Goal: Information Seeking & Learning: Learn about a topic

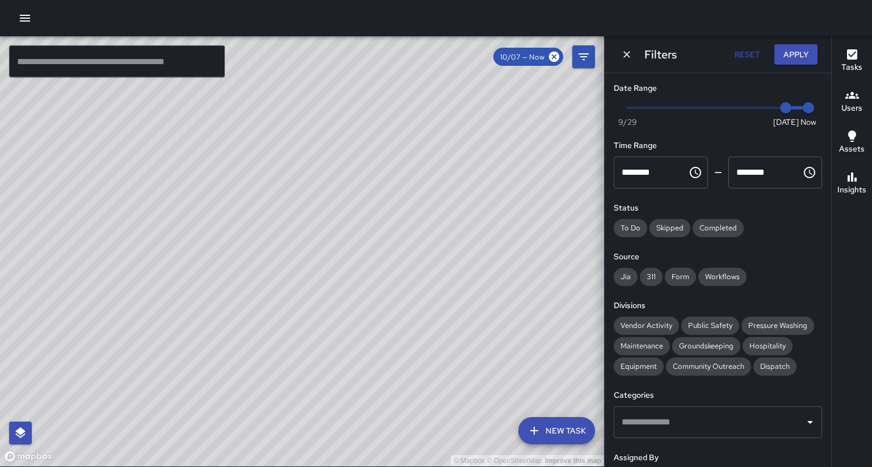
scroll to position [100, 0]
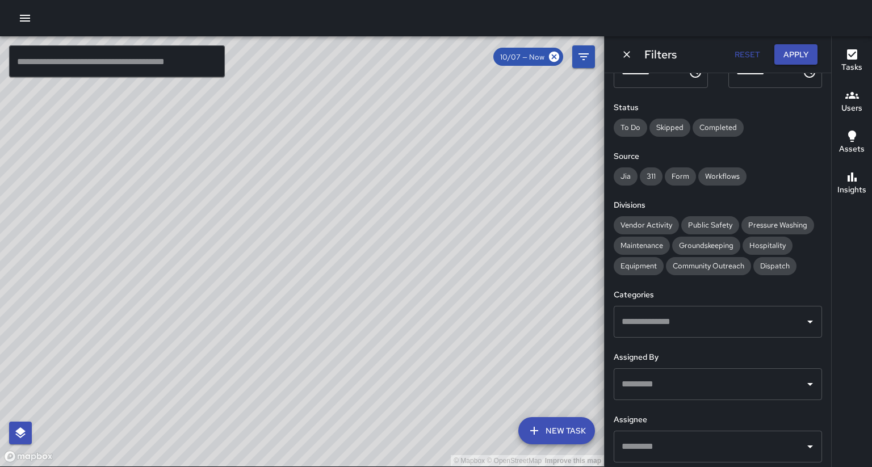
drag, startPoint x: 161, startPoint y: 246, endPoint x: 393, endPoint y: 230, distance: 232.7
click at [393, 230] on div "© Mapbox © OpenStreetMap Improve this map" at bounding box center [302, 251] width 604 height 430
drag, startPoint x: 185, startPoint y: 325, endPoint x: 315, endPoint y: 223, distance: 164.9
click at [315, 223] on div "© Mapbox © OpenStreetMap Improve this map" at bounding box center [302, 251] width 604 height 430
drag, startPoint x: 184, startPoint y: 361, endPoint x: 279, endPoint y: 297, distance: 113.8
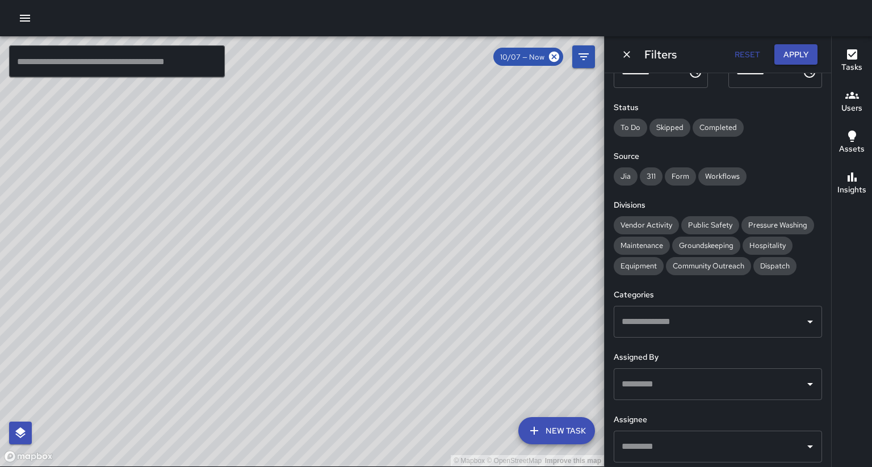
click at [299, 221] on div "© Mapbox © OpenStreetMap Improve this map" at bounding box center [302, 251] width 604 height 430
drag, startPoint x: 276, startPoint y: 302, endPoint x: 370, endPoint y: 156, distance: 173.1
click at [377, 141] on div "© Mapbox © OpenStreetMap Improve this map H2 Hotel [GEOGRAPHIC_DATA][STREET_ADD…" at bounding box center [302, 251] width 604 height 430
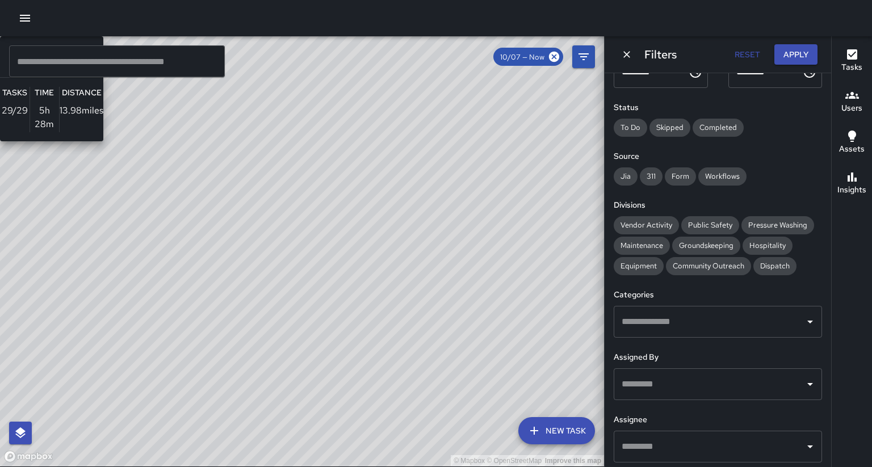
click at [357, 208] on div "© Mapbox © OpenStreetMap Improve this map S1 Sierra 1 Supervisor Tasks 29 / 29 …" at bounding box center [302, 251] width 604 height 430
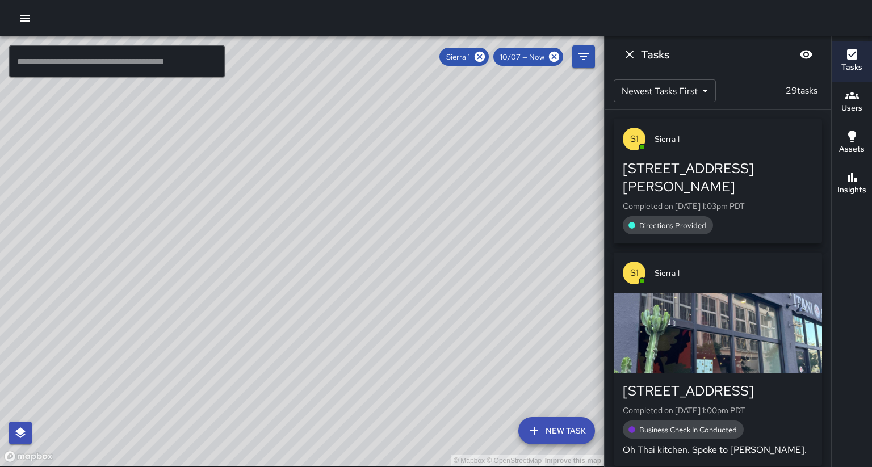
drag, startPoint x: 544, startPoint y: 148, endPoint x: 320, endPoint y: 338, distance: 293.6
click at [320, 338] on div "© Mapbox © OpenStreetMap Improve this map" at bounding box center [302, 251] width 604 height 430
click at [486, 60] on icon at bounding box center [479, 57] width 12 height 12
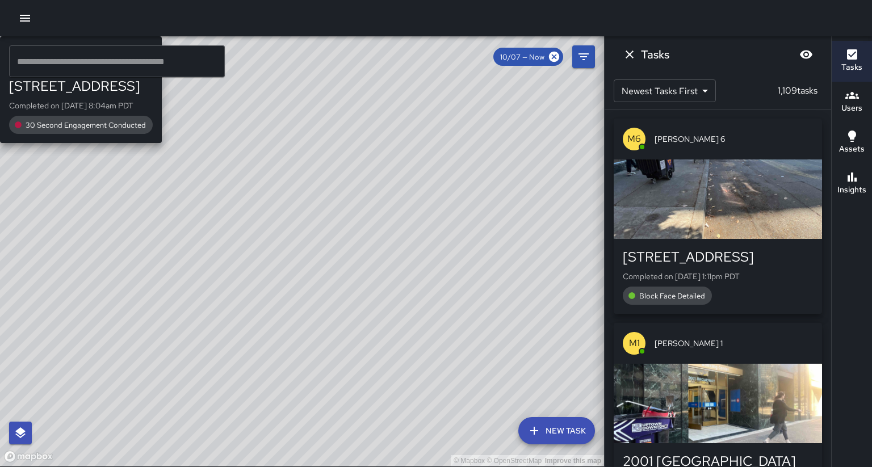
drag, startPoint x: 234, startPoint y: 406, endPoint x: 312, endPoint y: 302, distance: 130.2
click at [312, 302] on div "© Mapbox © OpenStreetMap Improve this map S4 Sierra [STREET_ADDRESS] Completed …" at bounding box center [302, 251] width 604 height 430
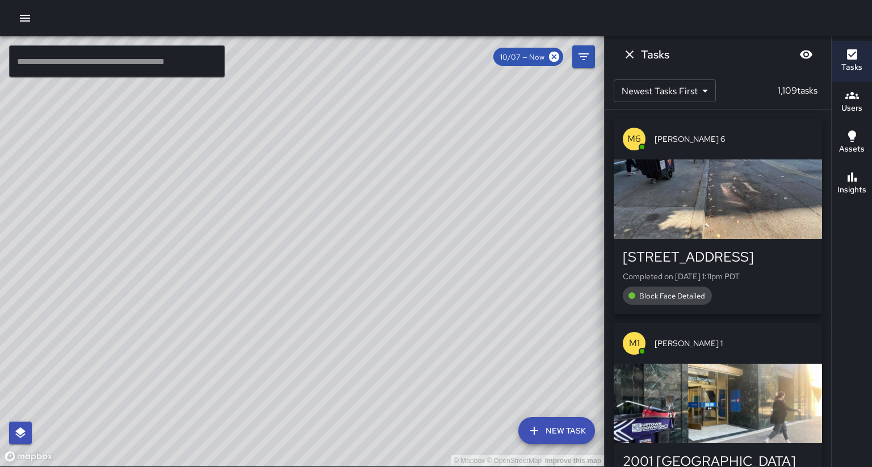
drag, startPoint x: 73, startPoint y: 315, endPoint x: 35, endPoint y: 358, distance: 56.7
click at [34, 359] on div "© Mapbox © OpenStreetMap Improve this map" at bounding box center [302, 251] width 604 height 430
drag, startPoint x: 215, startPoint y: 80, endPoint x: 184, endPoint y: 270, distance: 192.7
click at [184, 270] on div "© Mapbox © OpenStreetMap Improve this map" at bounding box center [302, 251] width 604 height 430
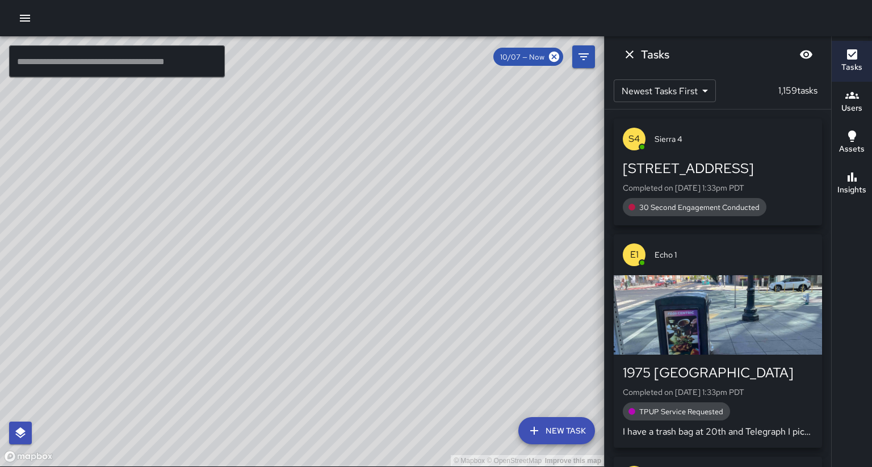
click at [756, 425] on p "I have a trash bag at 20th and Telegraph I picked up one bag at this location" at bounding box center [718, 432] width 190 height 14
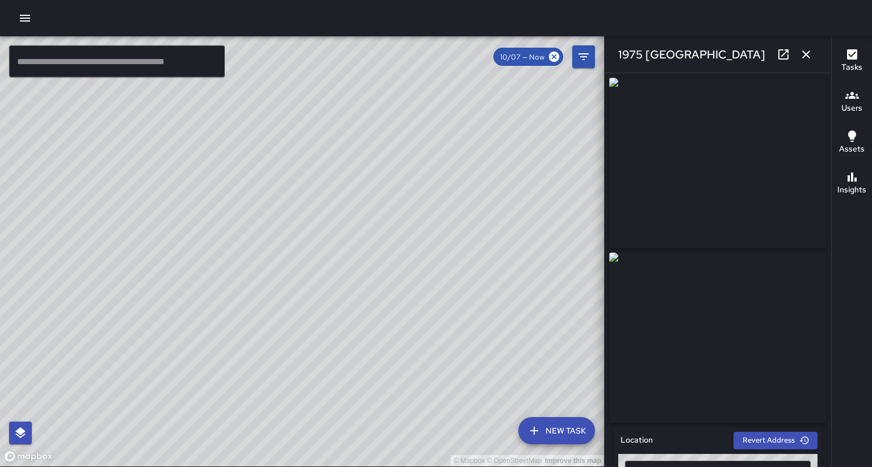
click at [830, 253] on div "**********" at bounding box center [718, 270] width 227 height 394
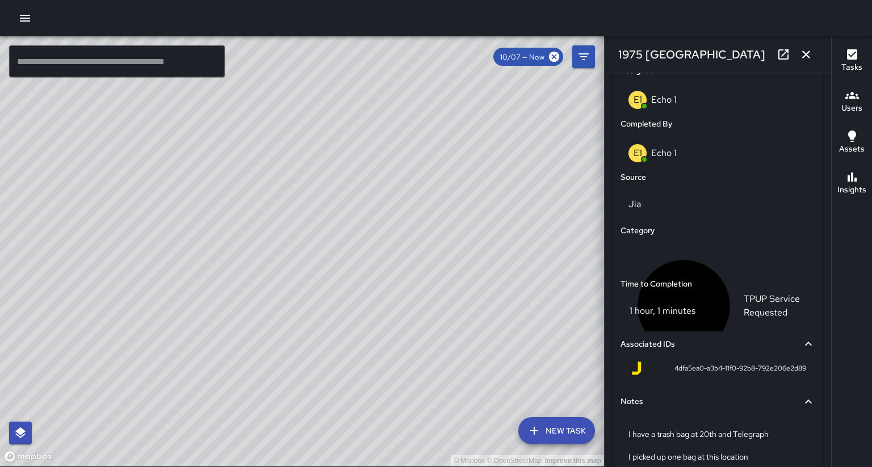
scroll to position [0, 0]
drag, startPoint x: 471, startPoint y: 202, endPoint x: 471, endPoint y: 266, distance: 63.6
click at [466, 275] on div "© Mapbox © OpenStreetMap Improve this map" at bounding box center [302, 251] width 604 height 430
click at [808, 55] on icon "button" at bounding box center [806, 55] width 8 height 8
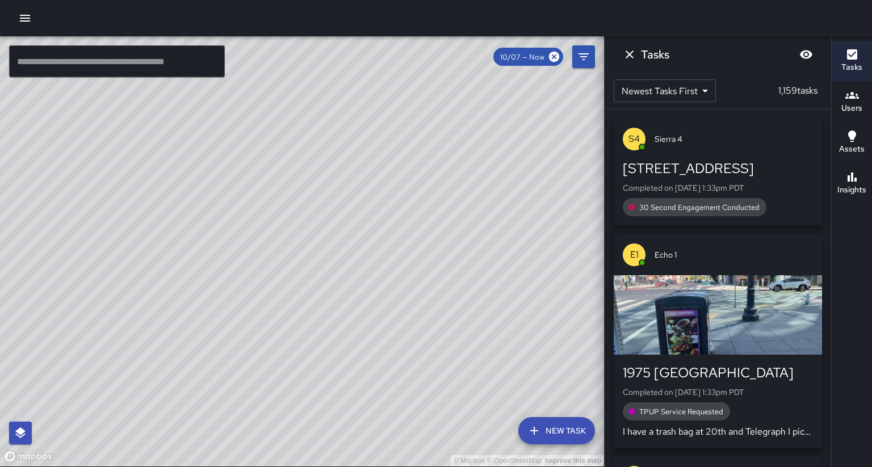
click at [391, 218] on div "© Mapbox © OpenStreetMap Improve this map" at bounding box center [302, 251] width 604 height 430
drag, startPoint x: 282, startPoint y: 354, endPoint x: 307, endPoint y: 307, distance: 53.1
click at [207, 292] on div "© Mapbox © OpenStreetMap Improve this map" at bounding box center [302, 251] width 604 height 430
drag, startPoint x: 341, startPoint y: 338, endPoint x: 293, endPoint y: 343, distance: 48.5
click at [293, 346] on div "© Mapbox © OpenStreetMap Improve this map" at bounding box center [302, 251] width 604 height 430
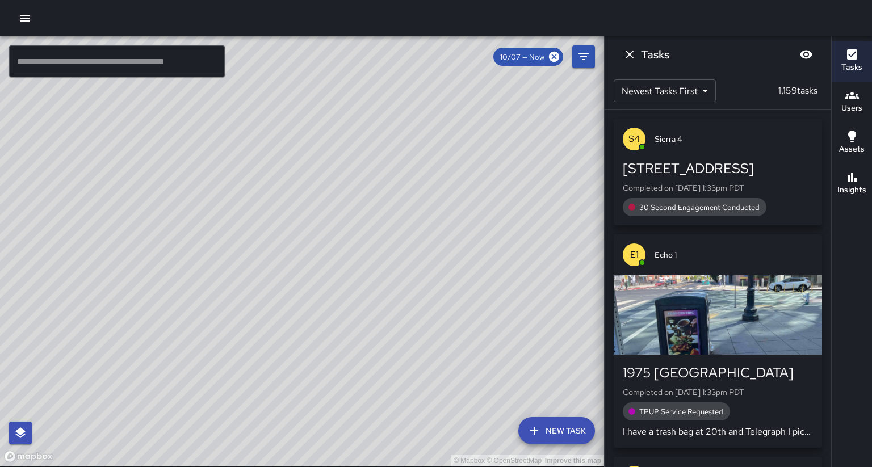
drag, startPoint x: 304, startPoint y: 367, endPoint x: 353, endPoint y: 286, distance: 94.9
click at [353, 286] on div "© Mapbox © OpenStreetMap Improve this map" at bounding box center [302, 251] width 604 height 430
drag, startPoint x: 302, startPoint y: 380, endPoint x: 324, endPoint y: 361, distance: 29.0
click at [324, 361] on div "© Mapbox © OpenStreetMap Improve this map" at bounding box center [302, 251] width 604 height 430
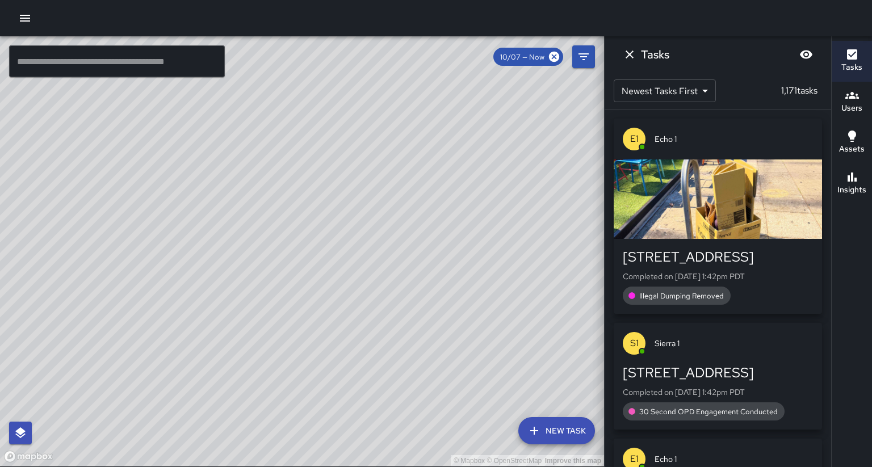
drag, startPoint x: 539, startPoint y: 364, endPoint x: 477, endPoint y: 294, distance: 94.1
click at [477, 294] on div "© Mapbox © OpenStreetMap Improve this map" at bounding box center [302, 251] width 604 height 430
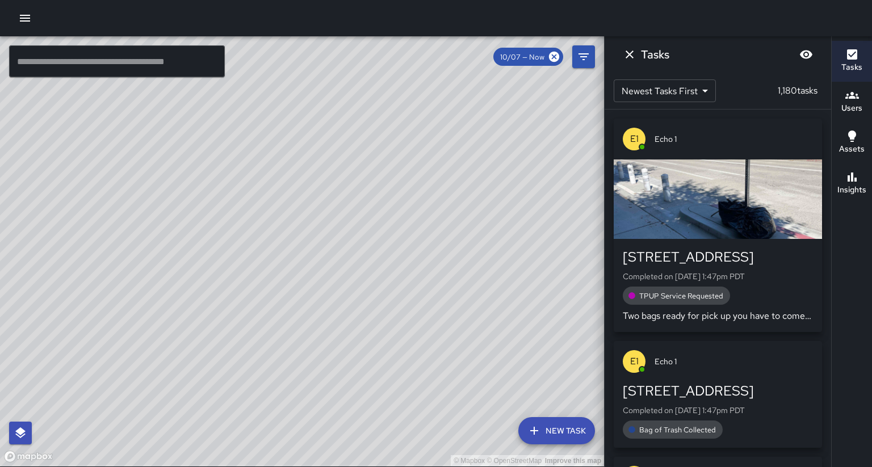
click at [331, 200] on div "© Mapbox © OpenStreetMap Improve this map" at bounding box center [302, 251] width 604 height 430
drag, startPoint x: 416, startPoint y: 155, endPoint x: 388, endPoint y: 219, distance: 69.2
click at [388, 219] on div "© Mapbox © OpenStreetMap Improve this map" at bounding box center [302, 251] width 604 height 430
drag, startPoint x: 315, startPoint y: 344, endPoint x: 416, endPoint y: 300, distance: 110.1
click at [288, 359] on div "© Mapbox © OpenStreetMap Improve this map" at bounding box center [302, 251] width 604 height 430
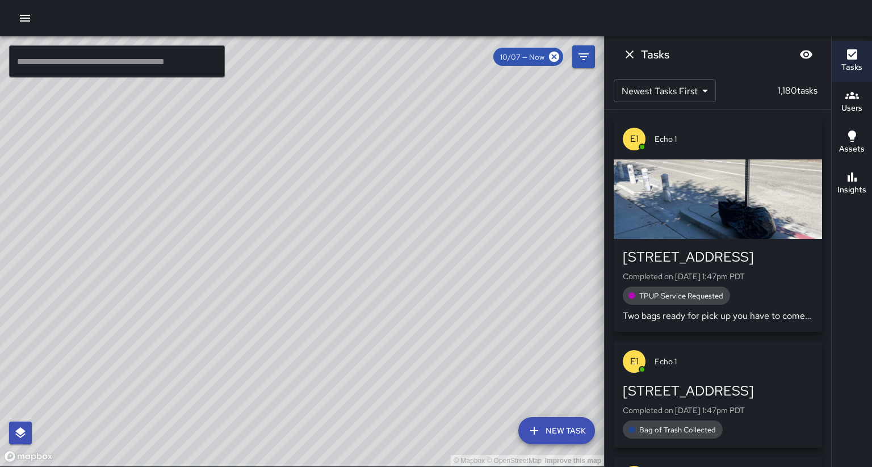
drag, startPoint x: 416, startPoint y: 300, endPoint x: 396, endPoint y: 280, distance: 27.7
click at [409, 306] on div "© Mapbox © OpenStreetMap Improve this map" at bounding box center [302, 251] width 604 height 430
drag, startPoint x: 345, startPoint y: 390, endPoint x: 370, endPoint y: 273, distance: 120.3
click at [366, 263] on div "© Mapbox © OpenStreetMap Improve this map" at bounding box center [302, 251] width 604 height 430
drag, startPoint x: 340, startPoint y: 408, endPoint x: 348, endPoint y: 392, distance: 17.8
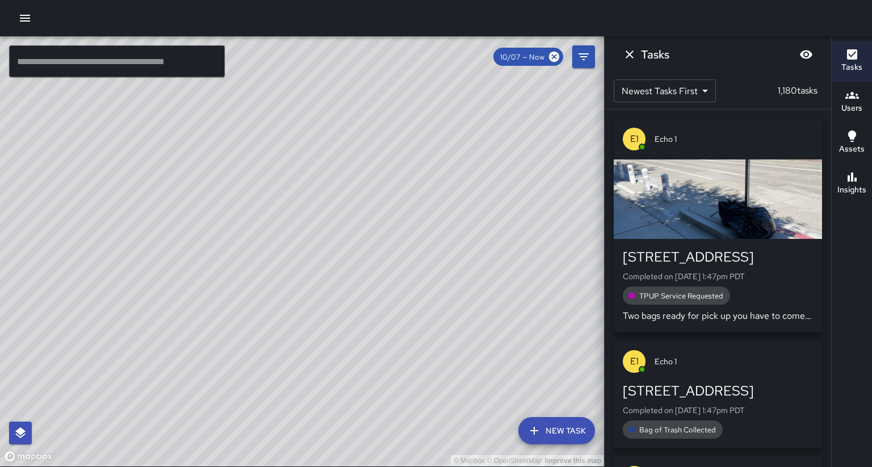
click at [348, 392] on div "© Mapbox © OpenStreetMap Improve this map" at bounding box center [302, 251] width 604 height 430
drag, startPoint x: 363, startPoint y: 234, endPoint x: 275, endPoint y: 307, distance: 113.7
click at [275, 307] on div "© Mapbox © OpenStreetMap Improve this map" at bounding box center [302, 251] width 604 height 430
drag, startPoint x: 414, startPoint y: 195, endPoint x: 346, endPoint y: 347, distance: 167.5
click at [345, 348] on div "© Mapbox © OpenStreetMap Improve this map" at bounding box center [302, 251] width 604 height 430
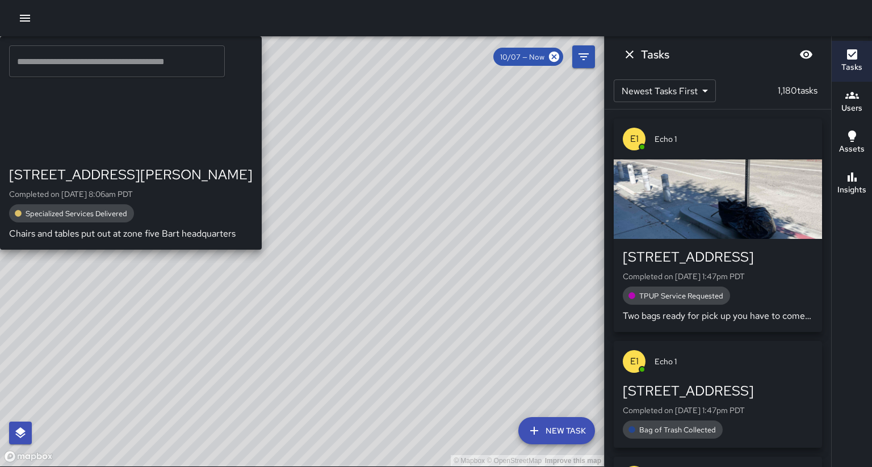
drag, startPoint x: 321, startPoint y: 213, endPoint x: 312, endPoint y: 367, distance: 153.5
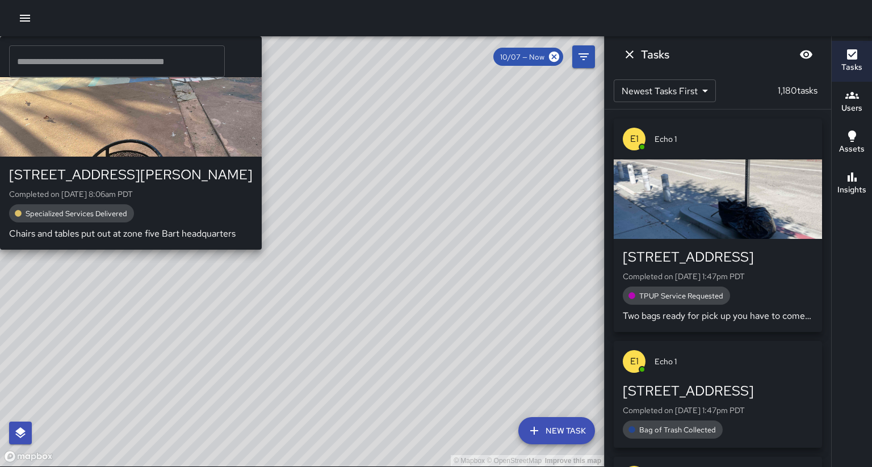
click at [309, 369] on div "© Mapbox © OpenStreetMap Improve this map M2 [PERSON_NAME] [GEOGRAPHIC_DATA][ST…" at bounding box center [302, 251] width 604 height 430
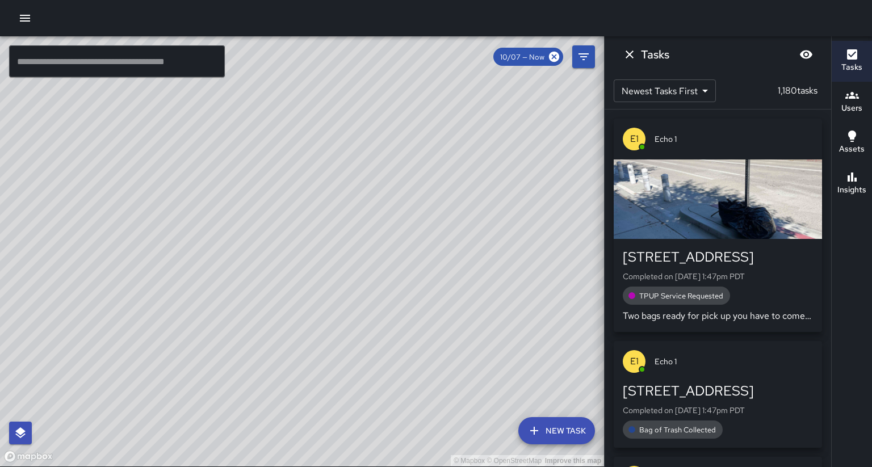
drag, startPoint x: 454, startPoint y: 202, endPoint x: 433, endPoint y: 293, distance: 93.8
click at [433, 293] on div "© Mapbox © OpenStreetMap Improve this map" at bounding box center [302, 251] width 604 height 430
drag, startPoint x: 452, startPoint y: 136, endPoint x: 375, endPoint y: 275, distance: 159.1
click at [375, 275] on div "© Mapbox © OpenStreetMap Improve this map" at bounding box center [302, 251] width 604 height 430
drag, startPoint x: 350, startPoint y: 418, endPoint x: 394, endPoint y: 336, distance: 93.2
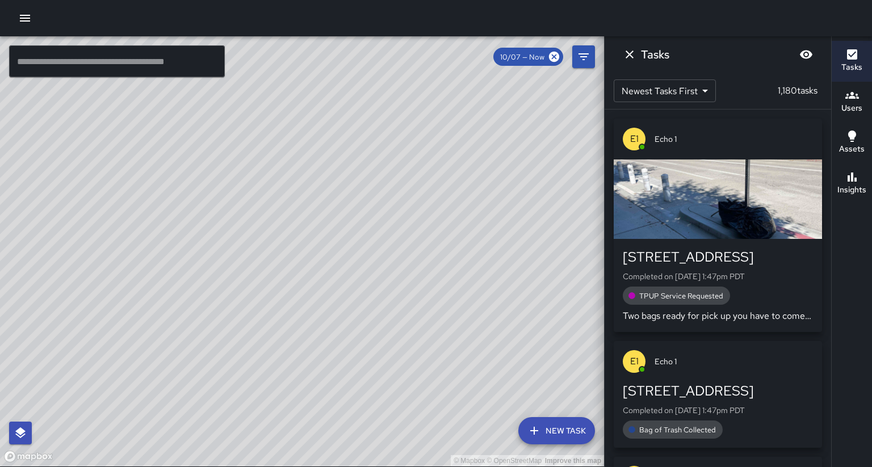
click at [394, 336] on div "© Mapbox © OpenStreetMap Improve this map" at bounding box center [302, 251] width 604 height 430
drag, startPoint x: 424, startPoint y: 357, endPoint x: 435, endPoint y: 316, distance: 42.3
click at [435, 316] on div "© Mapbox © OpenStreetMap Improve this map" at bounding box center [302, 251] width 604 height 430
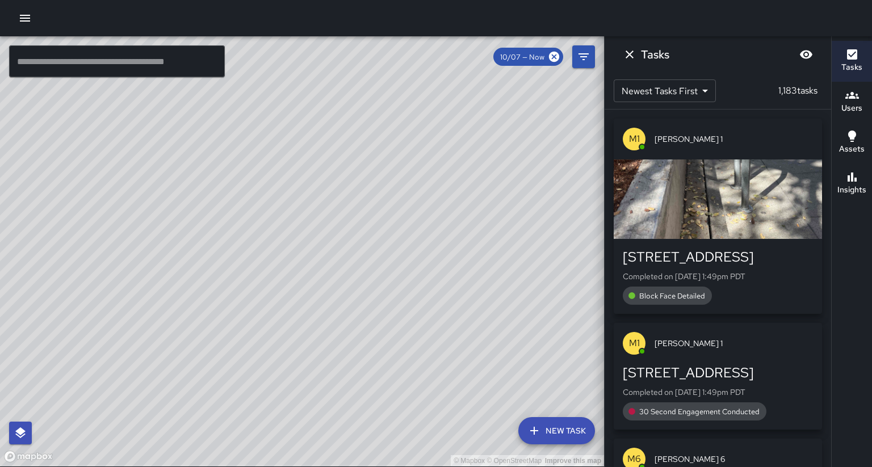
drag, startPoint x: 288, startPoint y: 333, endPoint x: 360, endPoint y: 297, distance: 80.5
click at [360, 297] on div "© Mapbox © OpenStreetMap Improve this map" at bounding box center [302, 251] width 604 height 430
drag, startPoint x: 457, startPoint y: 380, endPoint x: 439, endPoint y: 354, distance: 31.5
click at [439, 354] on div "© Mapbox © OpenStreetMap Improve this map" at bounding box center [302, 251] width 604 height 430
drag, startPoint x: 282, startPoint y: 331, endPoint x: 224, endPoint y: 405, distance: 93.5
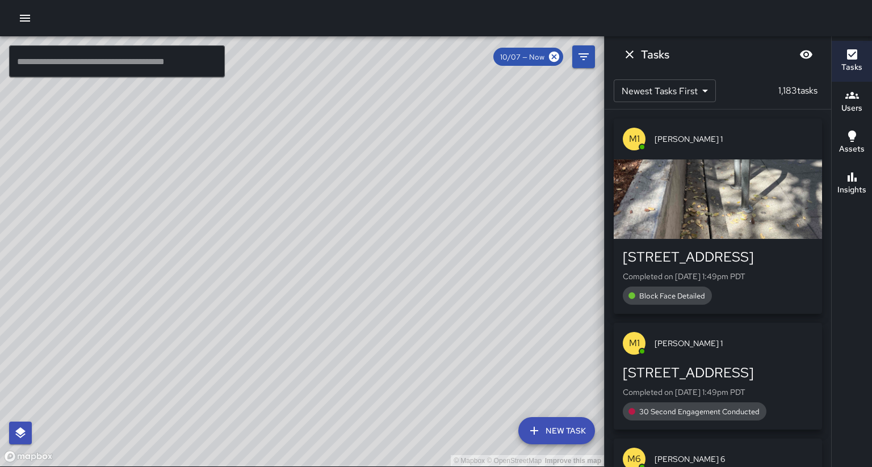
click at [208, 419] on div "© Mapbox © OpenStreetMap Improve this map" at bounding box center [302, 251] width 604 height 430
drag, startPoint x: 291, startPoint y: 352, endPoint x: 324, endPoint y: 263, distance: 94.5
click at [327, 250] on div "© Mapbox © OpenStreetMap Improve this map" at bounding box center [302, 251] width 604 height 430
drag, startPoint x: 274, startPoint y: 397, endPoint x: 336, endPoint y: 255, distance: 154.3
click at [336, 255] on div "© Mapbox © OpenStreetMap Improve this map" at bounding box center [302, 251] width 604 height 430
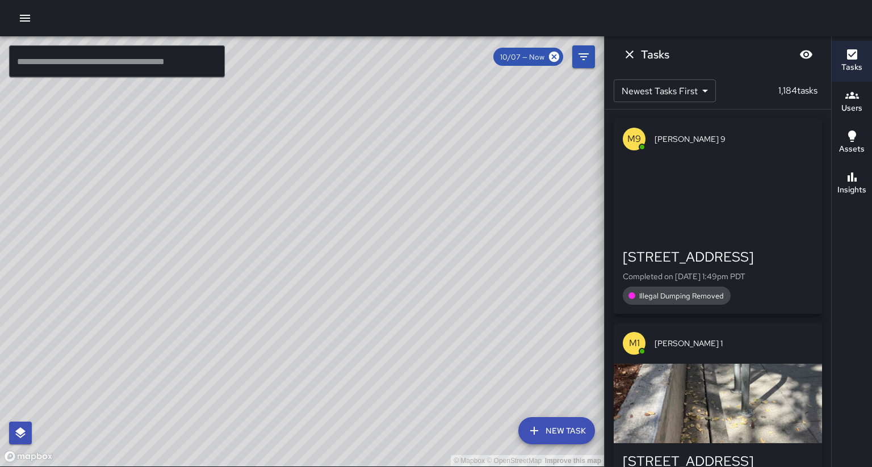
drag, startPoint x: 302, startPoint y: 342, endPoint x: 351, endPoint y: 282, distance: 77.9
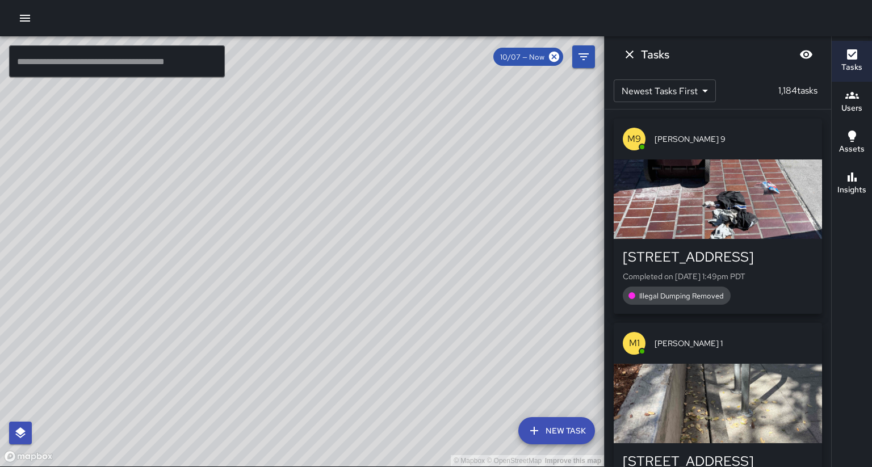
click at [351, 282] on div "© Mapbox © OpenStreetMap Improve this map" at bounding box center [302, 251] width 604 height 430
drag, startPoint x: 298, startPoint y: 387, endPoint x: 309, endPoint y: 364, distance: 25.1
click at [311, 364] on div "© Mapbox © OpenStreetMap Improve this map" at bounding box center [302, 251] width 604 height 430
drag, startPoint x: 248, startPoint y: 422, endPoint x: 341, endPoint y: 259, distance: 187.4
click at [341, 259] on div "© Mapbox © OpenStreetMap Improve this map" at bounding box center [302, 251] width 604 height 430
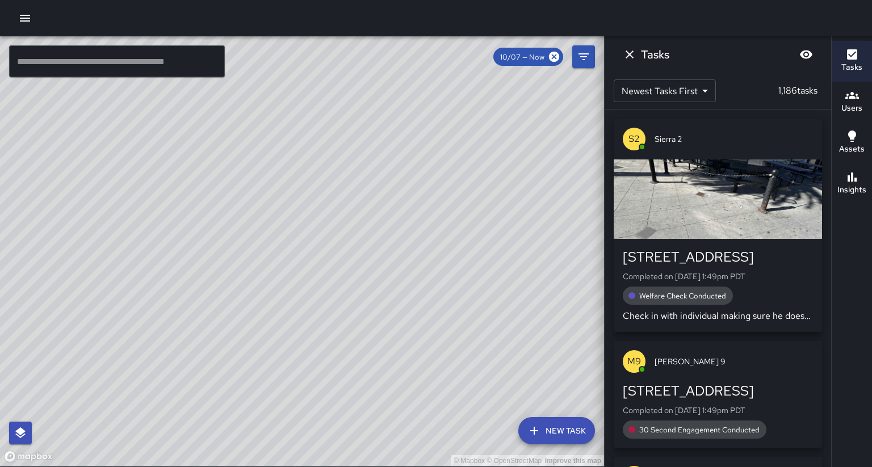
drag, startPoint x: 315, startPoint y: 387, endPoint x: 367, endPoint y: 301, distance: 100.7
click at [367, 301] on div "© Mapbox © OpenStreetMap Improve this map" at bounding box center [302, 251] width 604 height 430
drag, startPoint x: 292, startPoint y: 425, endPoint x: 361, endPoint y: 292, distance: 149.1
click at [360, 291] on div "© Mapbox © OpenStreetMap Improve this map" at bounding box center [302, 251] width 604 height 430
drag, startPoint x: 336, startPoint y: 379, endPoint x: 370, endPoint y: 322, distance: 66.5
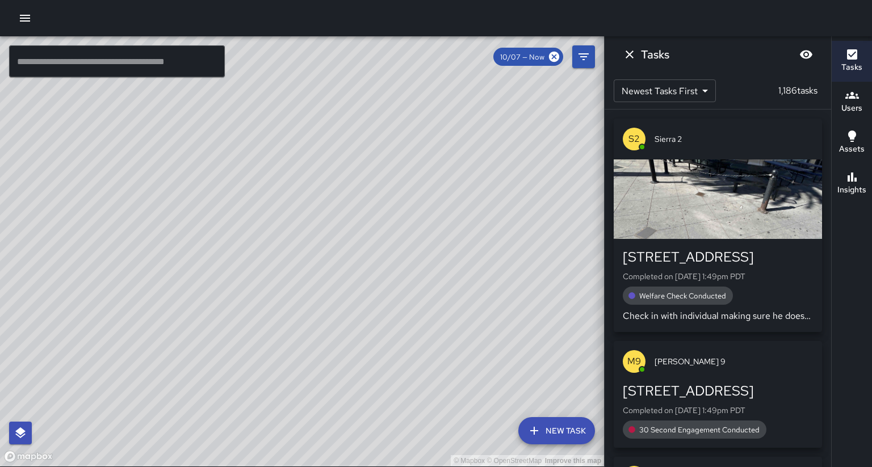
click at [370, 322] on div "© Mapbox © OpenStreetMap Improve this map" at bounding box center [302, 251] width 604 height 430
drag, startPoint x: 292, startPoint y: 366, endPoint x: 301, endPoint y: 305, distance: 61.9
click at [301, 305] on div "© Mapbox © OpenStreetMap Improve this map" at bounding box center [302, 251] width 604 height 430
drag, startPoint x: 278, startPoint y: 339, endPoint x: 287, endPoint y: 329, distance: 14.1
click at [287, 329] on div "© Mapbox © OpenStreetMap Improve this map" at bounding box center [302, 251] width 604 height 430
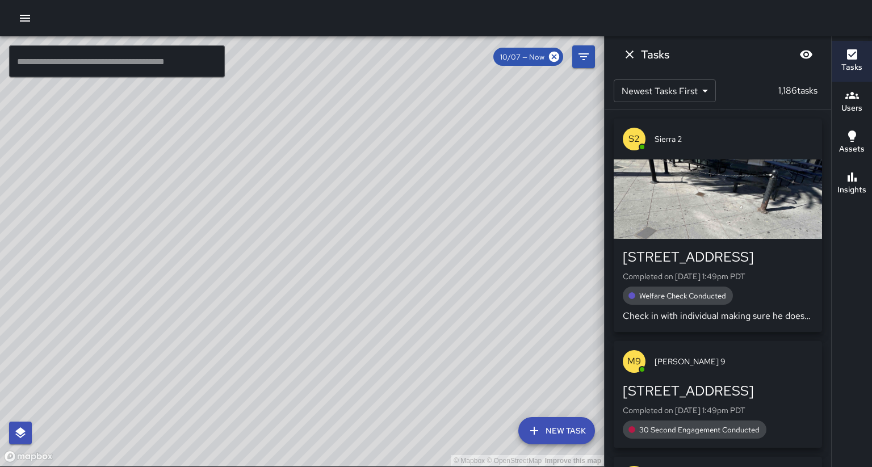
drag, startPoint x: 261, startPoint y: 380, endPoint x: 278, endPoint y: 366, distance: 21.7
click at [278, 366] on div "© Mapbox © OpenStreetMap Improve this map" at bounding box center [302, 251] width 604 height 430
drag, startPoint x: 261, startPoint y: 429, endPoint x: 387, endPoint y: 217, distance: 246.6
click at [387, 217] on div "© Mapbox © OpenStreetMap Improve this map" at bounding box center [302, 251] width 604 height 430
drag, startPoint x: 388, startPoint y: 251, endPoint x: 375, endPoint y: 271, distance: 24.6
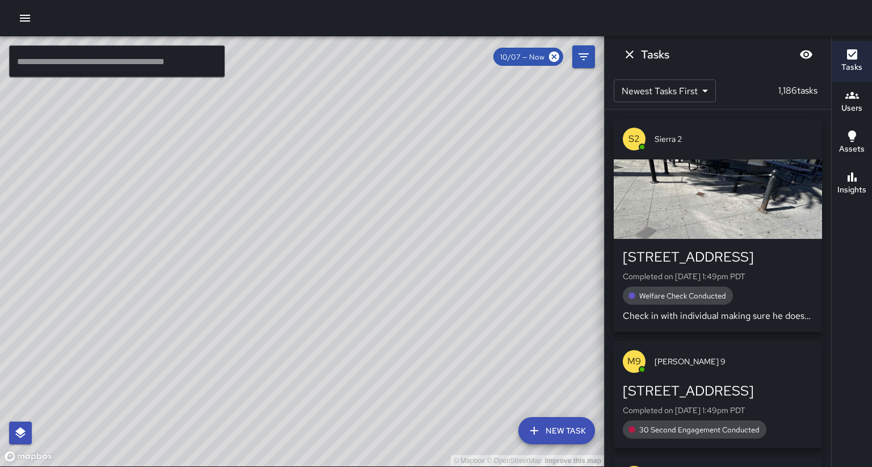
click at [378, 269] on div "© Mapbox © OpenStreetMap Improve this map" at bounding box center [302, 251] width 604 height 430
drag, startPoint x: 408, startPoint y: 196, endPoint x: 359, endPoint y: 247, distance: 70.3
click at [357, 248] on div "© Mapbox © OpenStreetMap Improve this map" at bounding box center [302, 251] width 604 height 430
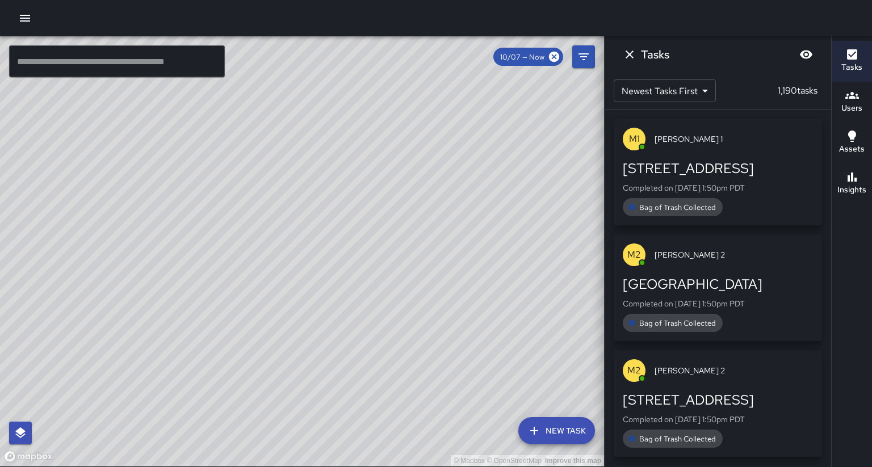
drag, startPoint x: 305, startPoint y: 159, endPoint x: 268, endPoint y: 263, distance: 111.0
click at [268, 263] on div "© Mapbox © OpenStreetMap Improve this map" at bounding box center [302, 251] width 604 height 430
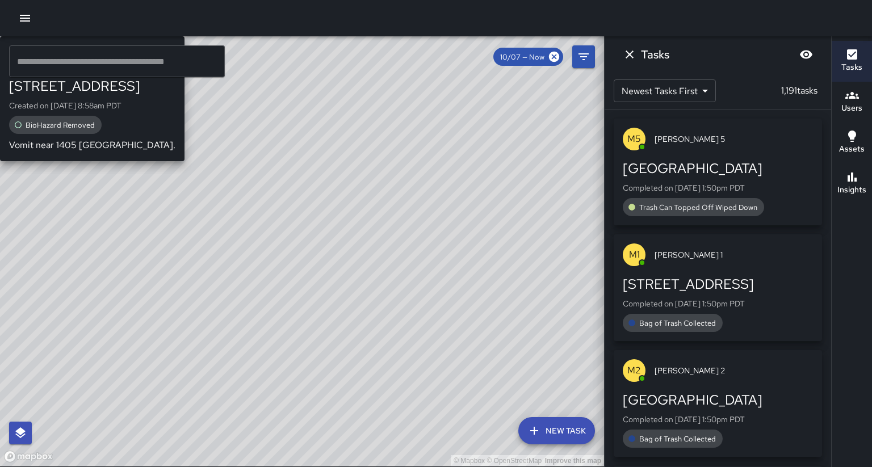
click at [185, 161] on div "M6 [PERSON_NAME] 6 [STREET_ADDRESS] Created on [DATE] 8:58am PDT BioHazard Remo…" at bounding box center [92, 98] width 185 height 125
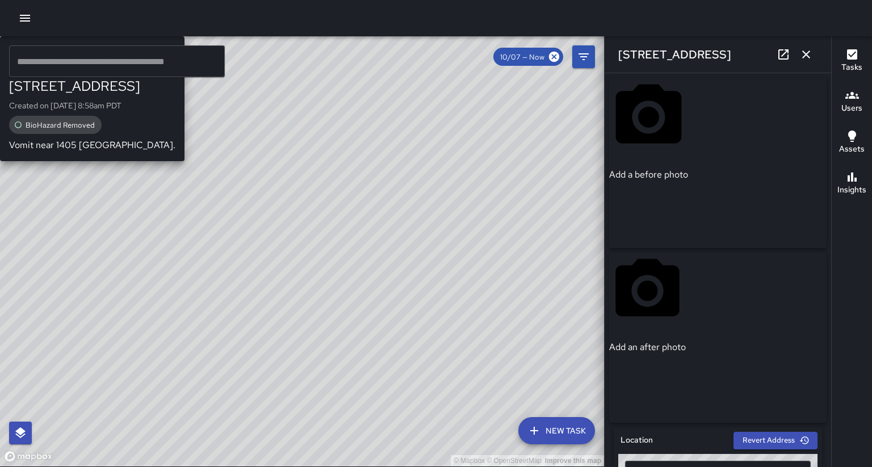
type input "**********"
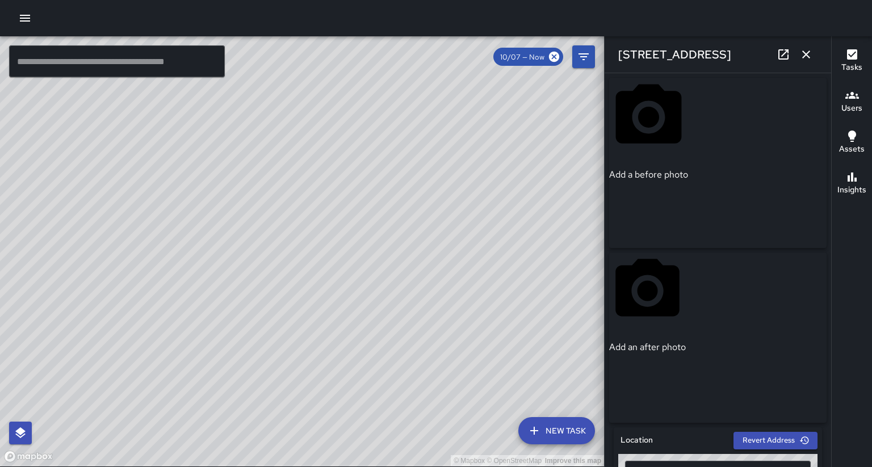
click at [825, 199] on div "Add a before photo Add an after photo" at bounding box center [717, 250] width 217 height 345
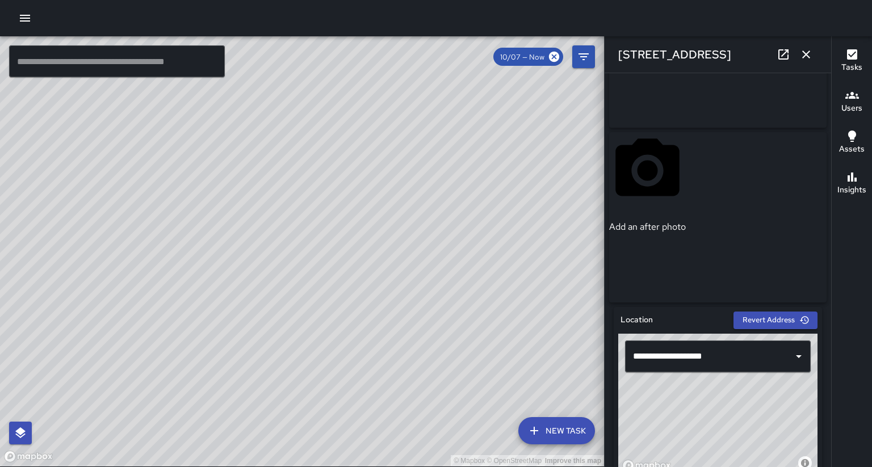
scroll to position [124, 0]
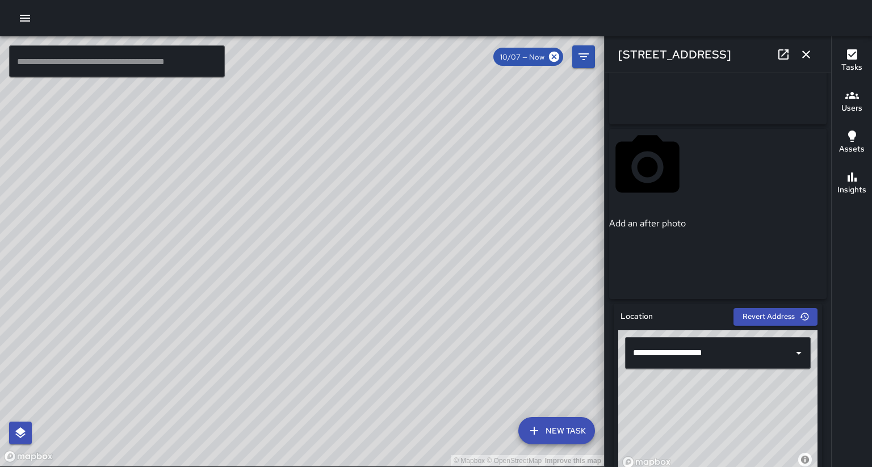
drag, startPoint x: 579, startPoint y: 104, endPoint x: 72, endPoint y: 459, distance: 619.0
click at [62, 466] on div "© Mapbox © OpenStreetMap Improve this map" at bounding box center [302, 251] width 604 height 430
drag, startPoint x: 398, startPoint y: 227, endPoint x: 30, endPoint y: 452, distance: 431.1
click at [28, 454] on div "© Mapbox © OpenStreetMap Improve this map" at bounding box center [302, 251] width 604 height 430
drag, startPoint x: 259, startPoint y: 186, endPoint x: 93, endPoint y: 450, distance: 311.5
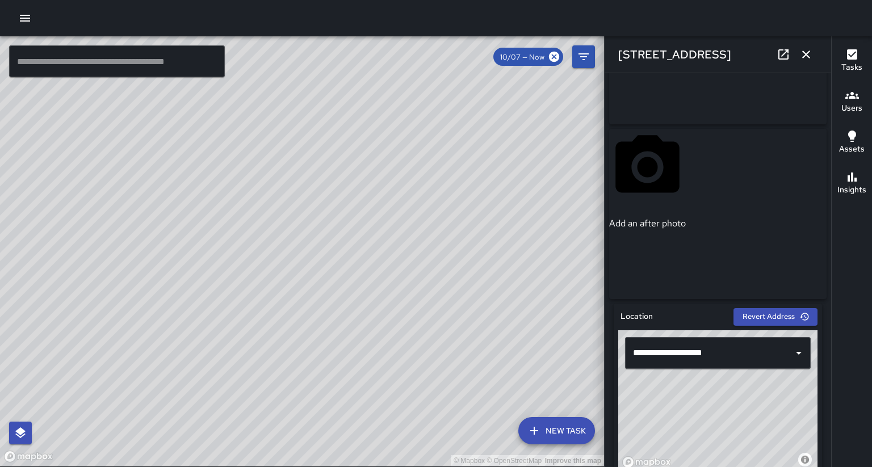
click at [76, 466] on div "© Mapbox © OpenStreetMap Improve this map" at bounding box center [302, 251] width 604 height 430
drag, startPoint x: 299, startPoint y: 54, endPoint x: 192, endPoint y: 430, distance: 391.1
click at [193, 431] on div "© Mapbox © OpenStreetMap Improve this map" at bounding box center [302, 251] width 604 height 430
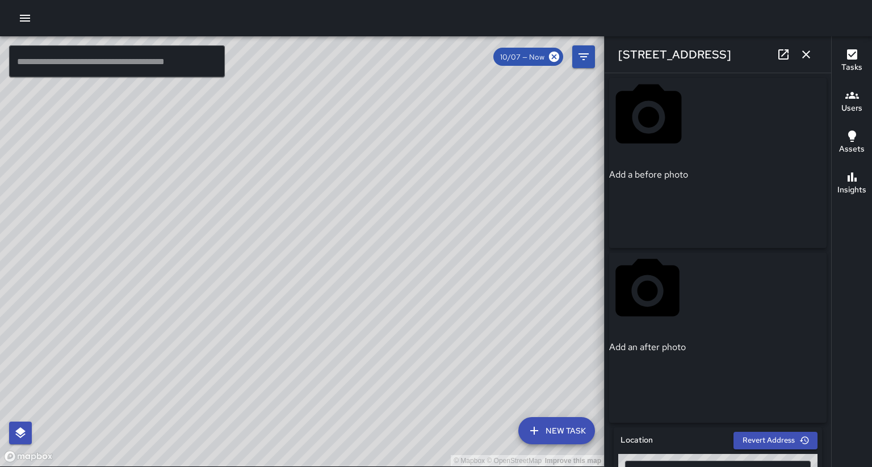
drag, startPoint x: 164, startPoint y: 124, endPoint x: 208, endPoint y: 182, distance: 72.4
click at [208, 182] on div "© Mapbox © OpenStreetMap Improve this map" at bounding box center [302, 251] width 604 height 430
click at [583, 62] on button "Filters" at bounding box center [583, 56] width 23 height 23
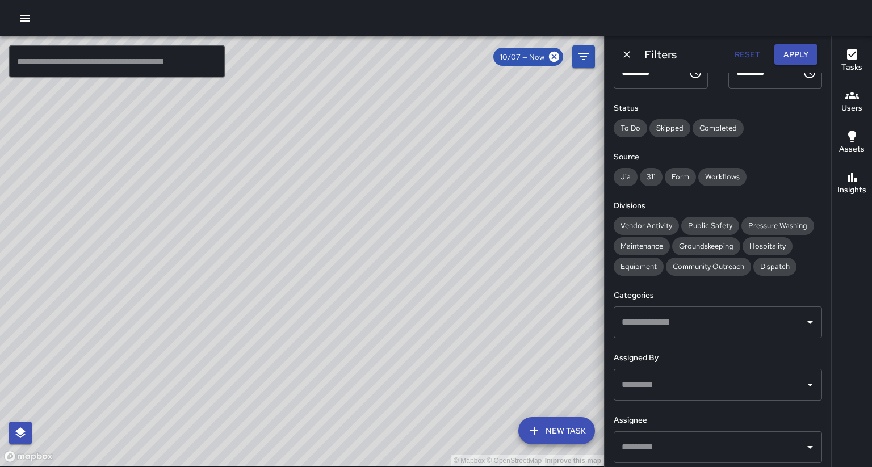
scroll to position [102, 0]
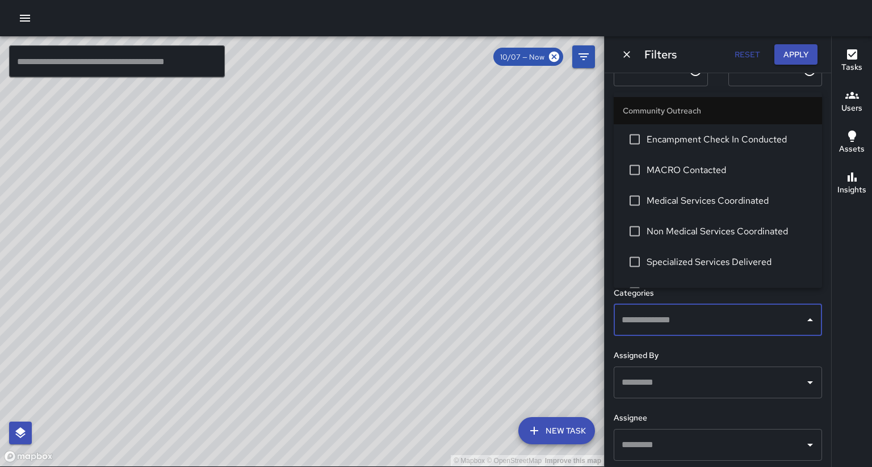
click at [714, 309] on input "text" at bounding box center [709, 320] width 181 height 22
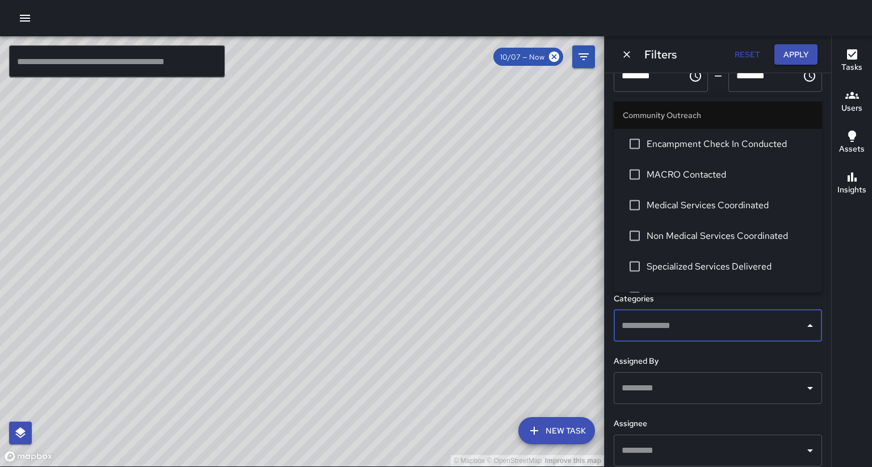
scroll to position [95, 0]
type input "*"
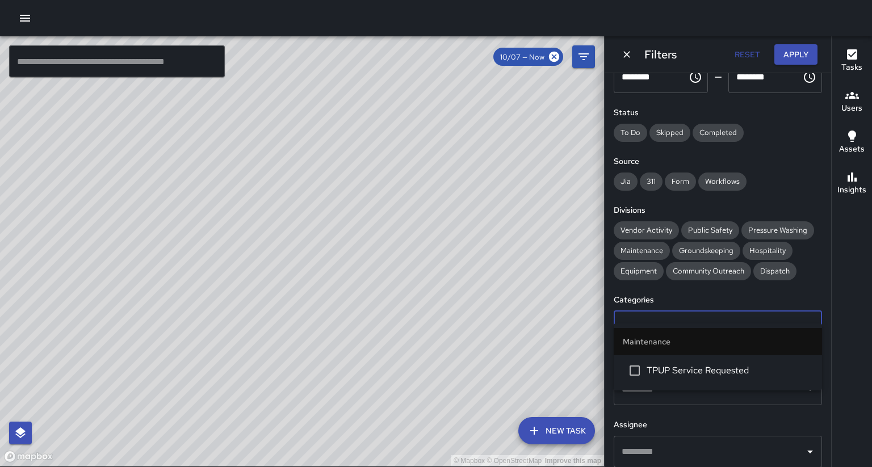
type input "*"
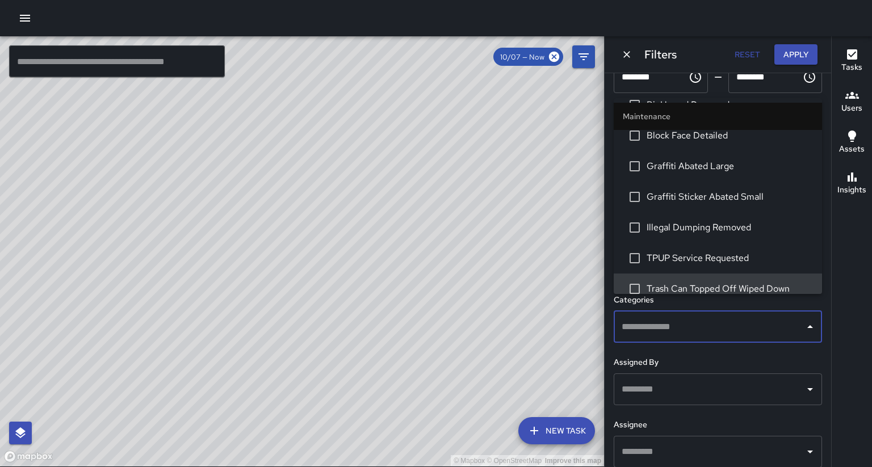
scroll to position [1221, 0]
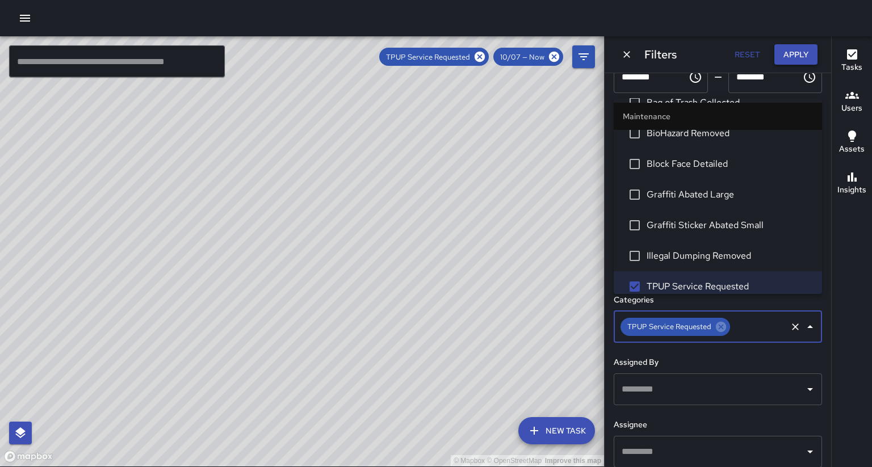
click at [793, 51] on button "Apply" at bounding box center [795, 54] width 43 height 21
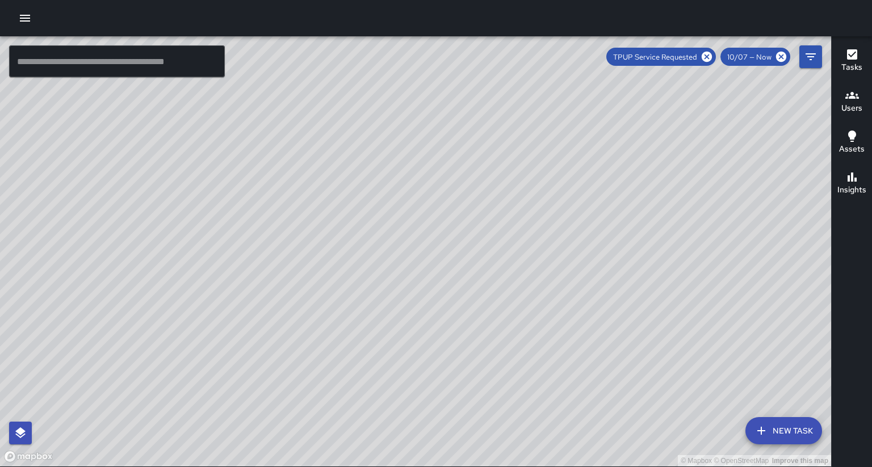
drag, startPoint x: 596, startPoint y: 296, endPoint x: 558, endPoint y: 227, distance: 79.2
click at [558, 227] on div "© Mapbox © OpenStreetMap Improve this map" at bounding box center [415, 251] width 831 height 430
drag, startPoint x: 509, startPoint y: 329, endPoint x: 514, endPoint y: 308, distance: 22.2
click at [513, 308] on div "© Mapbox © OpenStreetMap Improve this map" at bounding box center [415, 251] width 831 height 430
drag, startPoint x: 432, startPoint y: 375, endPoint x: 452, endPoint y: 312, distance: 66.2
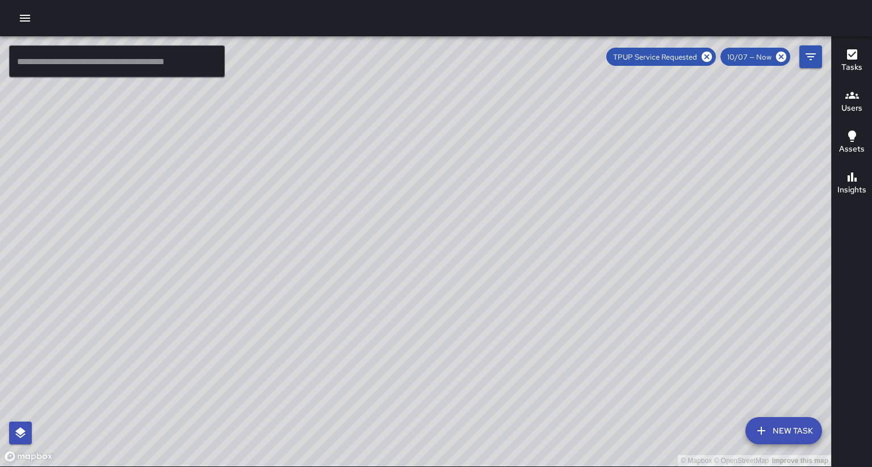
click at [451, 310] on div "© Mapbox © OpenStreetMap Improve this map" at bounding box center [415, 251] width 831 height 430
drag, startPoint x: 436, startPoint y: 413, endPoint x: 437, endPoint y: 307, distance: 106.7
click at [437, 307] on div "© Mapbox © OpenStreetMap Improve this map" at bounding box center [415, 251] width 831 height 430
drag, startPoint x: 451, startPoint y: 360, endPoint x: 480, endPoint y: 318, distance: 51.3
click at [481, 315] on div "© Mapbox © OpenStreetMap Improve this map" at bounding box center [415, 251] width 831 height 430
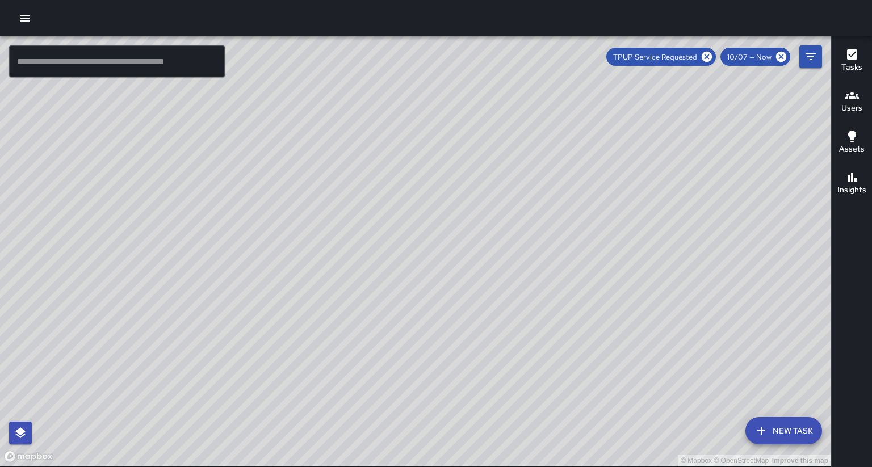
drag, startPoint x: 350, startPoint y: 375, endPoint x: 398, endPoint y: 308, distance: 81.8
click at [398, 308] on div "© Mapbox © OpenStreetMap Improve this map" at bounding box center [415, 251] width 831 height 430
click at [448, 290] on div "© Mapbox © OpenStreetMap Improve this map" at bounding box center [415, 251] width 831 height 430
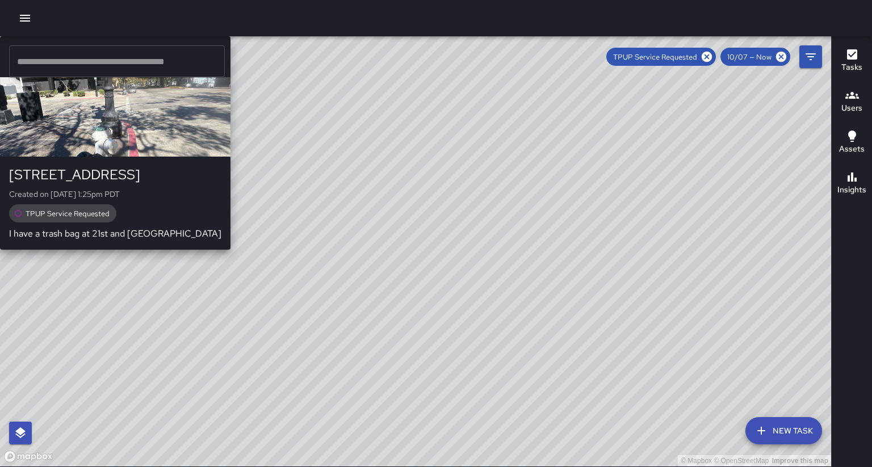
click at [441, 50] on div "© Mapbox © OpenStreetMap Improve this map E3 Echo 3 [STREET_ADDRESS] Created on…" at bounding box center [415, 251] width 831 height 430
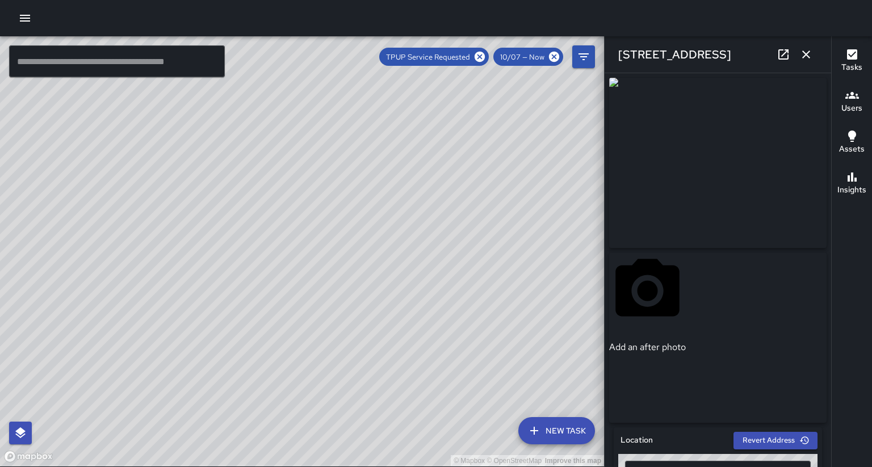
click at [502, 206] on div "© Mapbox © OpenStreetMap Improve this map" at bounding box center [302, 251] width 604 height 430
drag, startPoint x: 527, startPoint y: 121, endPoint x: 466, endPoint y: 207, distance: 104.9
click at [466, 207] on div "© Mapbox © OpenStreetMap Improve this map" at bounding box center [302, 251] width 604 height 430
drag, startPoint x: 466, startPoint y: 219, endPoint x: 378, endPoint y: 255, distance: 95.0
click at [441, 284] on div "© Mapbox © OpenStreetMap Improve this map" at bounding box center [302, 251] width 604 height 430
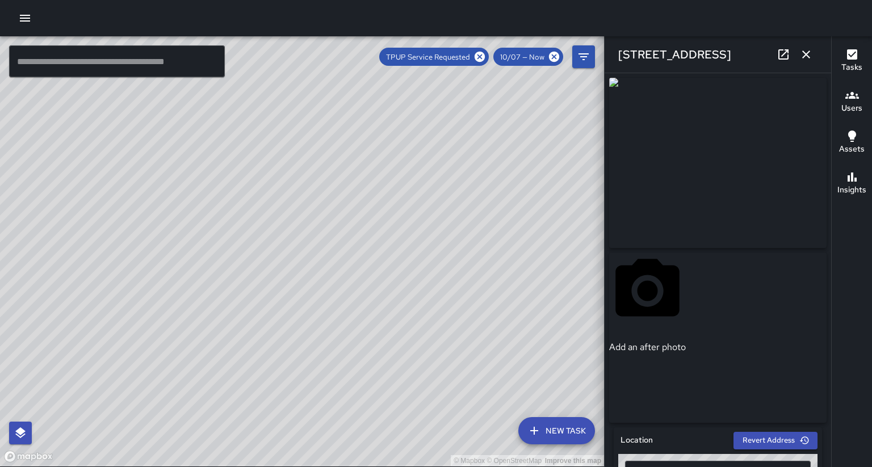
drag, startPoint x: 374, startPoint y: 175, endPoint x: 329, endPoint y: 335, distance: 165.9
click at [328, 337] on div "© Mapbox © OpenStreetMap Improve this map" at bounding box center [302, 251] width 604 height 430
drag, startPoint x: 426, startPoint y: 152, endPoint x: 465, endPoint y: 48, distance: 111.4
click at [466, 45] on div "© Mapbox © OpenStreetMap Improve this map ​ New Task TPUP Service Requested 10/…" at bounding box center [302, 251] width 604 height 431
drag, startPoint x: 327, startPoint y: 410, endPoint x: 393, endPoint y: 272, distance: 153.4
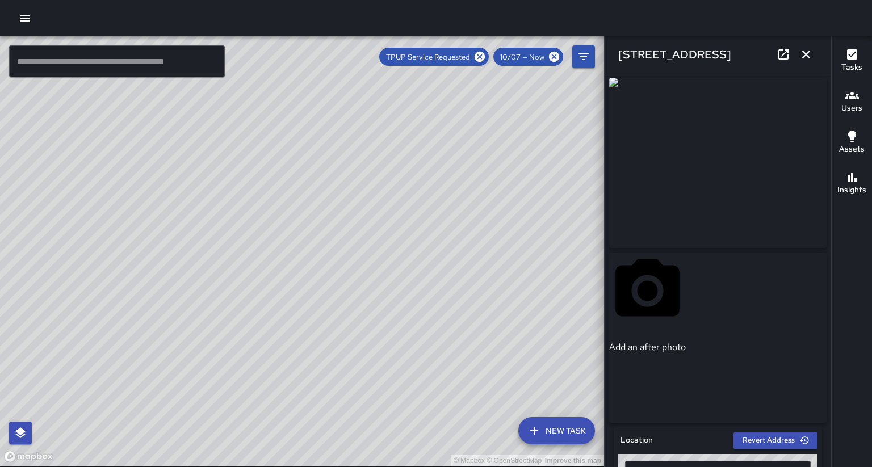
click at [394, 261] on div "© Mapbox © OpenStreetMap Improve this map" at bounding box center [302, 251] width 604 height 430
drag, startPoint x: 342, startPoint y: 363, endPoint x: 383, endPoint y: 308, distance: 68.5
click at [388, 284] on div "© Mapbox © OpenStreetMap Improve this map" at bounding box center [302, 251] width 604 height 430
drag, startPoint x: 291, startPoint y: 446, endPoint x: 374, endPoint y: 263, distance: 201.0
click at [374, 263] on div "© Mapbox © OpenStreetMap Improve this map" at bounding box center [302, 251] width 604 height 430
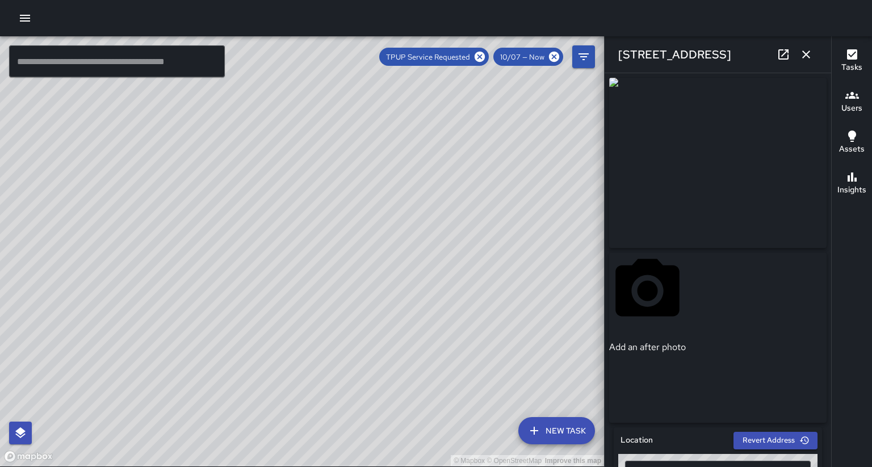
drag, startPoint x: 300, startPoint y: 377, endPoint x: 285, endPoint y: 401, distance: 28.3
click at [379, 191] on div "© Mapbox © OpenStreetMap Improve this map" at bounding box center [302, 251] width 604 height 430
drag, startPoint x: 287, startPoint y: 406, endPoint x: 336, endPoint y: 221, distance: 190.9
click at [370, 175] on div "© Mapbox © OpenStreetMap Improve this map" at bounding box center [302, 251] width 604 height 430
drag, startPoint x: 241, startPoint y: 399, endPoint x: 294, endPoint y: 261, distance: 147.7
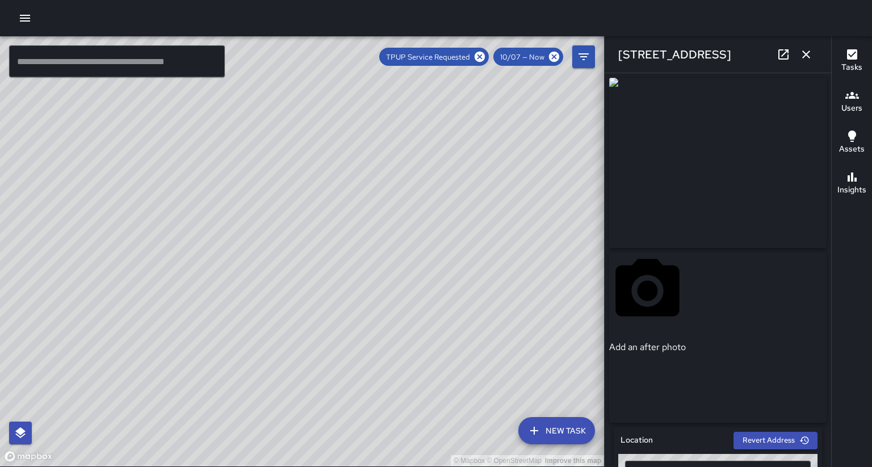
click at [294, 261] on div "© Mapbox © OpenStreetMap Improve this map" at bounding box center [302, 251] width 604 height 430
drag, startPoint x: 227, startPoint y: 400, endPoint x: 312, endPoint y: 176, distance: 240.1
click at [312, 176] on div "© Mapbox © OpenStreetMap Improve this map" at bounding box center [302, 251] width 604 height 430
drag, startPoint x: 284, startPoint y: 231, endPoint x: 142, endPoint y: 459, distance: 268.3
click at [139, 466] on div "© Mapbox © OpenStreetMap Improve this map" at bounding box center [302, 251] width 604 height 430
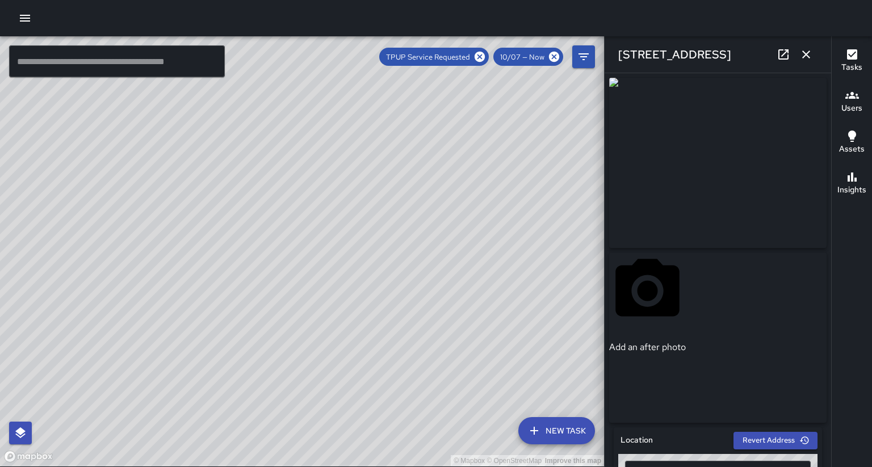
drag, startPoint x: 452, startPoint y: 89, endPoint x: 414, endPoint y: 157, distance: 78.5
click at [414, 157] on div "© Mapbox © OpenStreetMap Improve this map" at bounding box center [302, 251] width 604 height 430
drag, startPoint x: 434, startPoint y: 146, endPoint x: 362, endPoint y: 228, distance: 109.0
click at [363, 228] on div "© Mapbox © OpenStreetMap Improve this map" at bounding box center [302, 251] width 604 height 430
drag, startPoint x: 418, startPoint y: 158, endPoint x: 350, endPoint y: 239, distance: 106.3
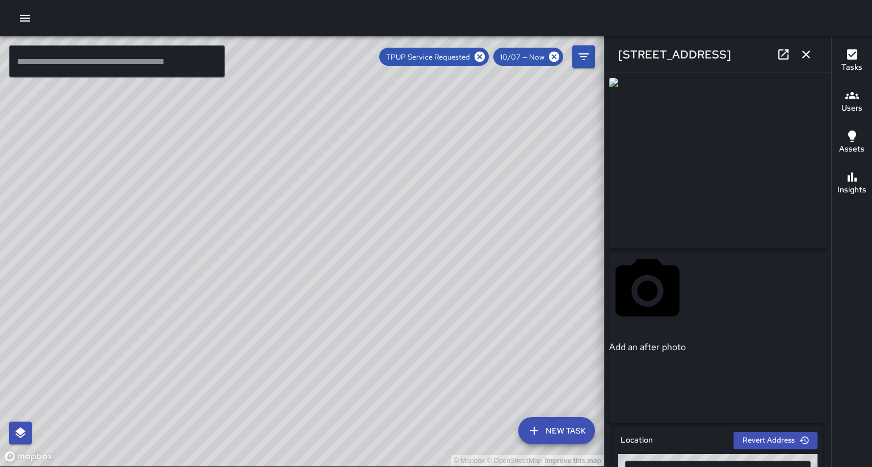
click at [362, 241] on div "© Mapbox © OpenStreetMap Improve this map" at bounding box center [302, 251] width 604 height 430
click at [405, 150] on div "© Mapbox © OpenStreetMap Improve this map" at bounding box center [302, 251] width 604 height 430
drag, startPoint x: 405, startPoint y: 150, endPoint x: 279, endPoint y: 416, distance: 294.3
click at [279, 416] on div "© Mapbox © OpenStreetMap Improve this map" at bounding box center [302, 251] width 604 height 430
drag, startPoint x: 319, startPoint y: 226, endPoint x: 299, endPoint y: 320, distance: 95.8
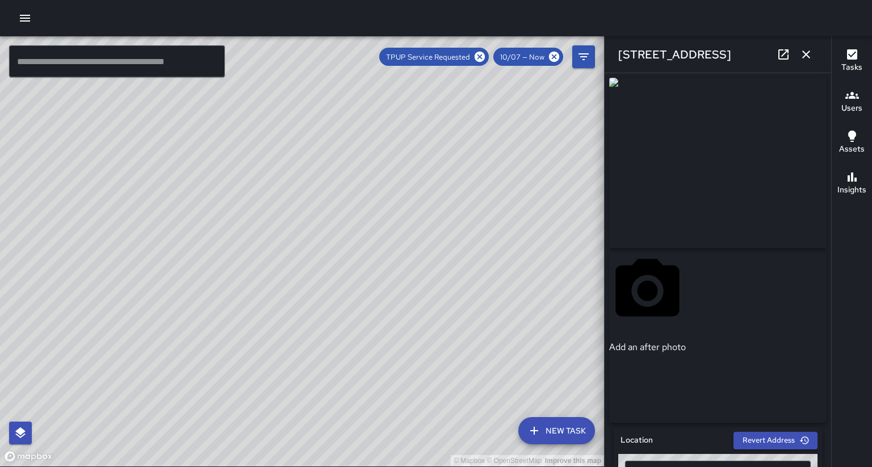
click at [296, 320] on div "© Mapbox © OpenStreetMap Improve this map" at bounding box center [302, 251] width 604 height 430
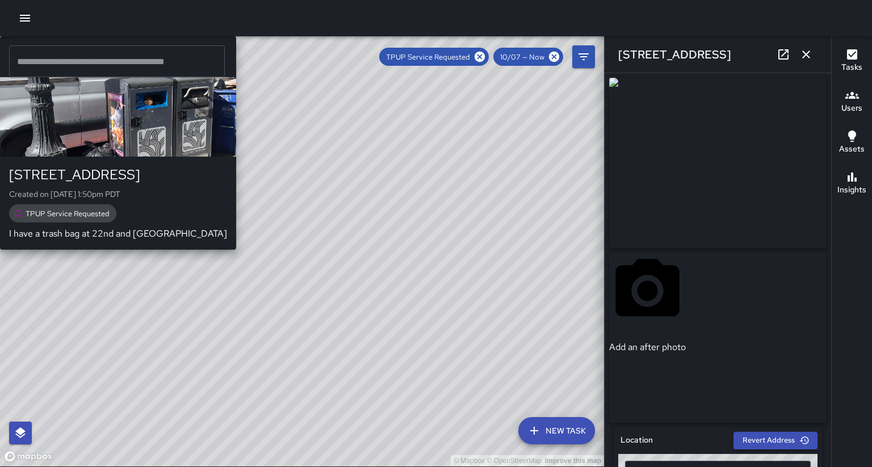
click at [236, 176] on div "E3 Echo 3 2216 Broadway Created on [DATE] 1:50pm PDT TPUP Service Requested I h…" at bounding box center [118, 142] width 236 height 213
type input "**********"
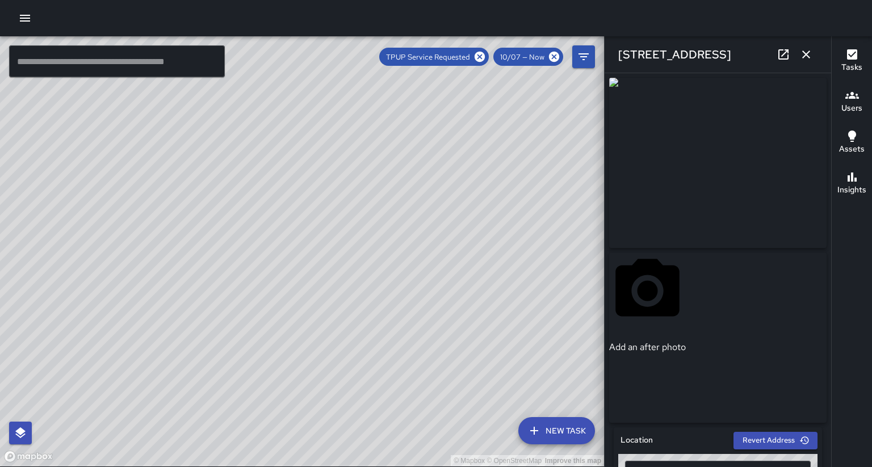
click at [826, 99] on div "Add an after photo" at bounding box center [717, 250] width 217 height 345
click at [828, 202] on div "**********" at bounding box center [718, 270] width 227 height 394
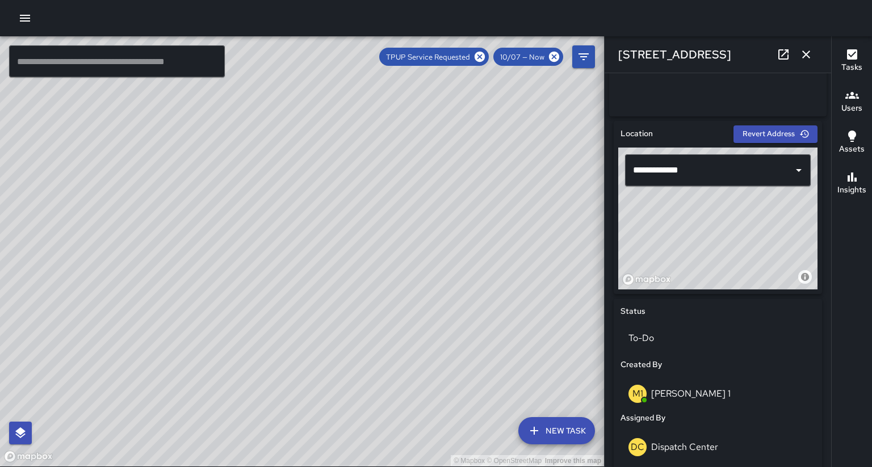
scroll to position [309, 0]
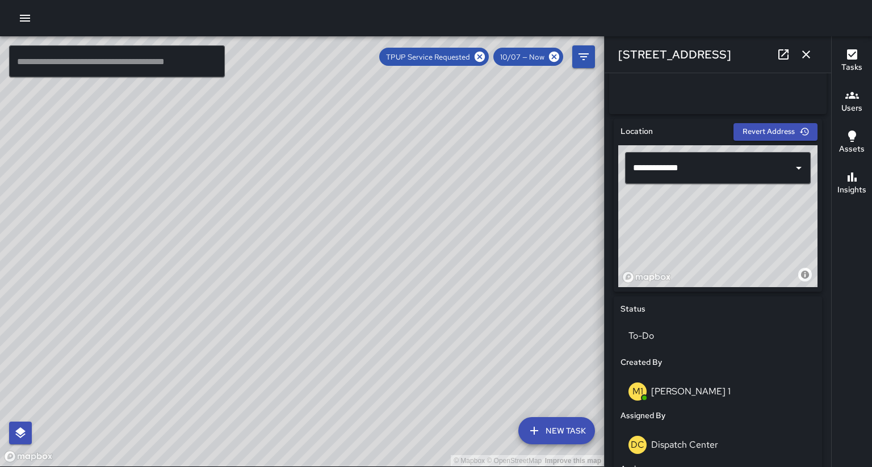
drag, startPoint x: 440, startPoint y: 160, endPoint x: 404, endPoint y: 254, distance: 101.0
click at [404, 254] on div "© Mapbox © OpenStreetMap Improve this map" at bounding box center [302, 251] width 604 height 430
drag, startPoint x: 450, startPoint y: 191, endPoint x: 397, endPoint y: 293, distance: 115.3
click at [391, 297] on div "© Mapbox © OpenStreetMap Improve this map" at bounding box center [302, 251] width 604 height 430
drag, startPoint x: 462, startPoint y: 167, endPoint x: 420, endPoint y: 293, distance: 132.7
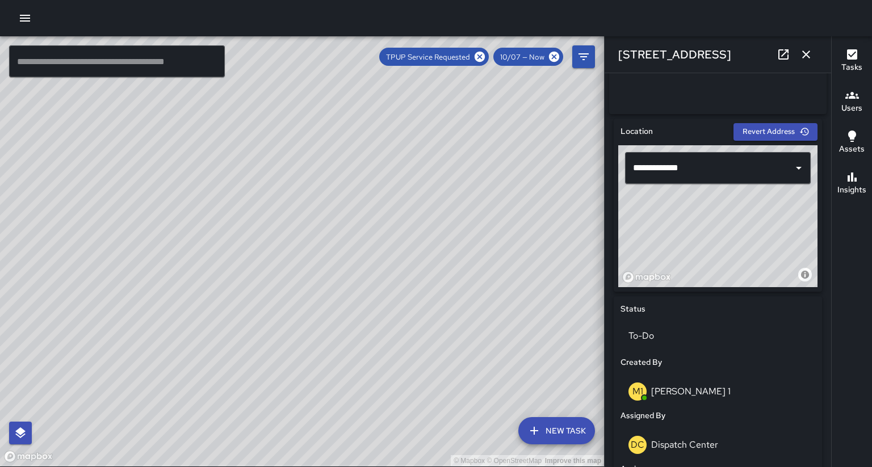
click at [420, 293] on div "© Mapbox © OpenStreetMap Improve this map" at bounding box center [302, 251] width 604 height 430
drag, startPoint x: 416, startPoint y: 149, endPoint x: 318, endPoint y: 302, distance: 181.7
click at [309, 312] on div "© Mapbox © OpenStreetMap Improve this map" at bounding box center [302, 251] width 604 height 430
drag, startPoint x: 389, startPoint y: 157, endPoint x: 307, endPoint y: 311, distance: 174.7
click at [307, 311] on div "© Mapbox © OpenStreetMap Improve this map" at bounding box center [302, 251] width 604 height 430
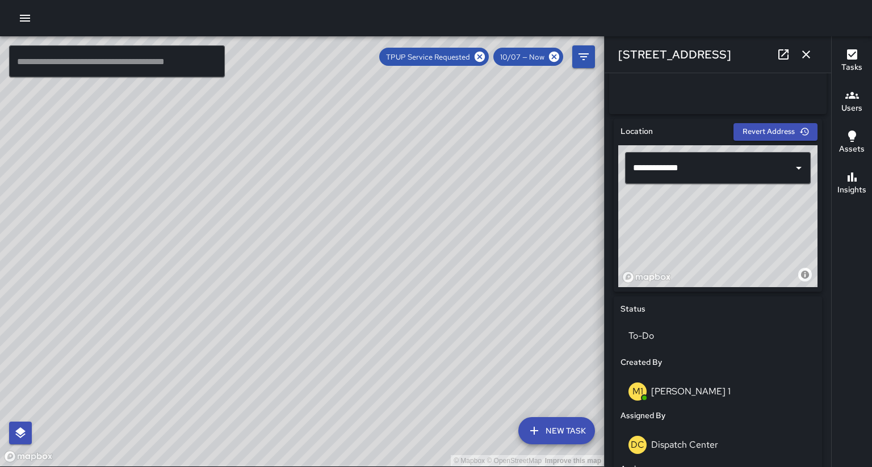
drag, startPoint x: 363, startPoint y: 284, endPoint x: 473, endPoint y: 193, distance: 143.2
click at [472, 186] on div "© Mapbox © OpenStreetMap Improve this map" at bounding box center [302, 251] width 604 height 430
drag, startPoint x: 379, startPoint y: 296, endPoint x: 486, endPoint y: 163, distance: 170.9
click at [486, 163] on div "© Mapbox © OpenStreetMap Improve this map" at bounding box center [302, 251] width 604 height 430
drag, startPoint x: 413, startPoint y: 310, endPoint x: 463, endPoint y: 193, distance: 127.2
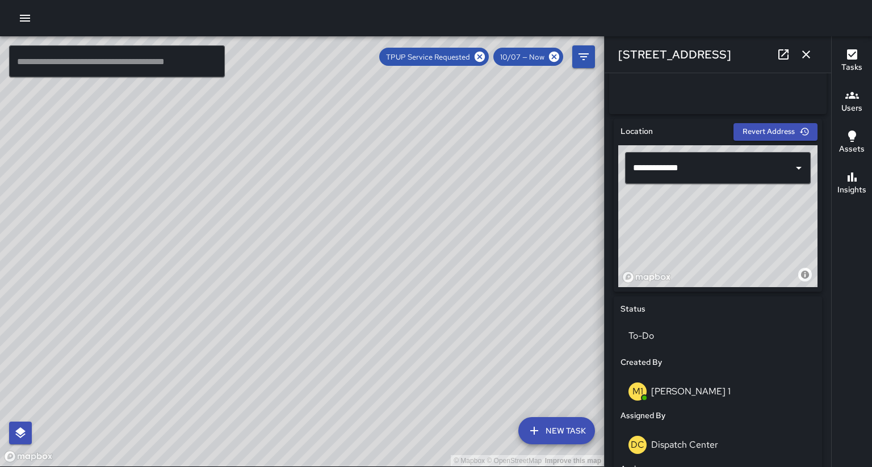
click at [463, 193] on div "© Mapbox © OpenStreetMap Improve this map" at bounding box center [302, 251] width 604 height 430
drag, startPoint x: 416, startPoint y: 309, endPoint x: 460, endPoint y: 215, distance: 104.1
click at [460, 215] on div "© Mapbox © OpenStreetMap Improve this map" at bounding box center [302, 251] width 604 height 430
drag, startPoint x: 402, startPoint y: 355, endPoint x: 406, endPoint y: 282, distance: 73.9
click at [406, 282] on div "© Mapbox © OpenStreetMap Improve this map" at bounding box center [302, 251] width 604 height 430
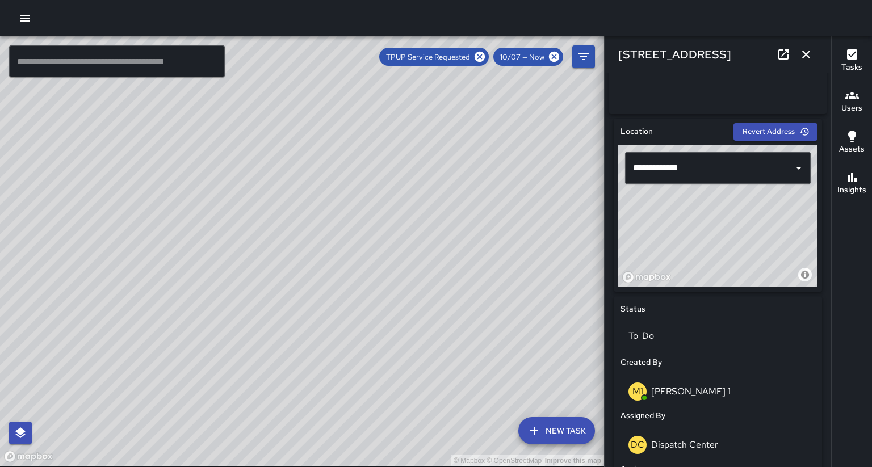
drag, startPoint x: 393, startPoint y: 395, endPoint x: 386, endPoint y: 319, distance: 75.8
click at [373, 313] on div "© Mapbox © OpenStreetMap Improve this map" at bounding box center [302, 251] width 604 height 430
drag, startPoint x: 456, startPoint y: 315, endPoint x: 450, endPoint y: 234, distance: 80.9
click at [450, 234] on div "© Mapbox © OpenStreetMap Improve this map" at bounding box center [302, 251] width 604 height 430
drag, startPoint x: 354, startPoint y: 425, endPoint x: 408, endPoint y: 287, distance: 148.7
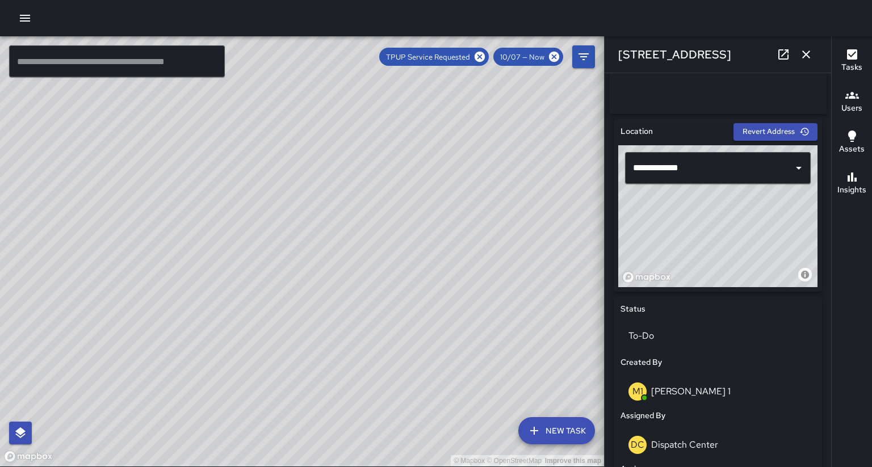
click at [408, 286] on div "© Mapbox © OpenStreetMap Improve this map" at bounding box center [302, 251] width 604 height 430
drag, startPoint x: 274, startPoint y: 416, endPoint x: 216, endPoint y: 425, distance: 58.6
click at [216, 425] on div "© Mapbox © OpenStreetMap Improve this map" at bounding box center [302, 251] width 604 height 430
drag, startPoint x: 349, startPoint y: 320, endPoint x: 338, endPoint y: 369, distance: 50.0
click at [338, 369] on div "© Mapbox © OpenStreetMap Improve this map" at bounding box center [302, 251] width 604 height 430
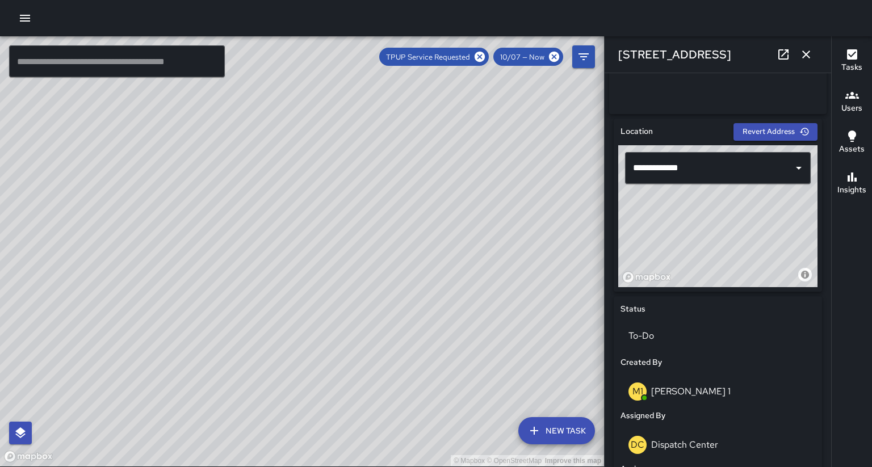
drag, startPoint x: 401, startPoint y: 241, endPoint x: 347, endPoint y: 269, distance: 60.9
click at [346, 270] on div "© Mapbox © OpenStreetMap Improve this map" at bounding box center [302, 251] width 604 height 430
drag, startPoint x: 391, startPoint y: 212, endPoint x: 309, endPoint y: 250, distance: 90.2
click at [309, 250] on div "© Mapbox © OpenStreetMap Improve this map" at bounding box center [302, 251] width 604 height 430
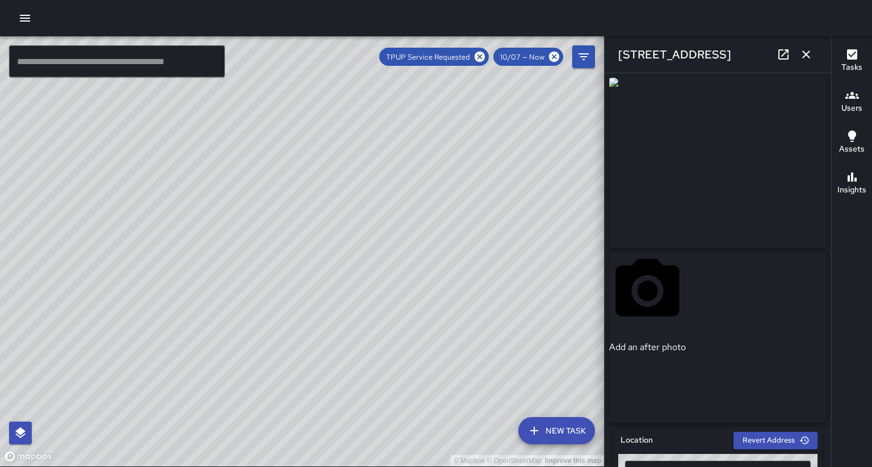
type input "**********"
click at [77, 60] on input "text" at bounding box center [117, 61] width 216 height 32
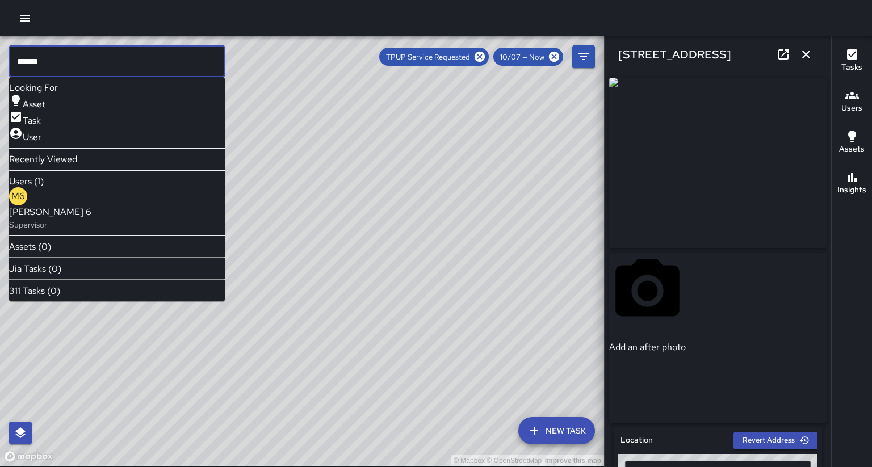
click at [62, 206] on span "[PERSON_NAME] 6" at bounding box center [50, 213] width 82 height 14
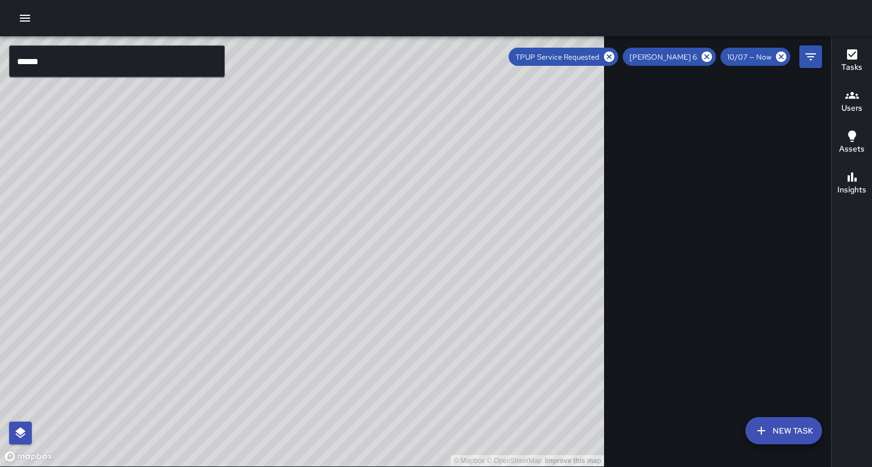
scroll to position [0, 0]
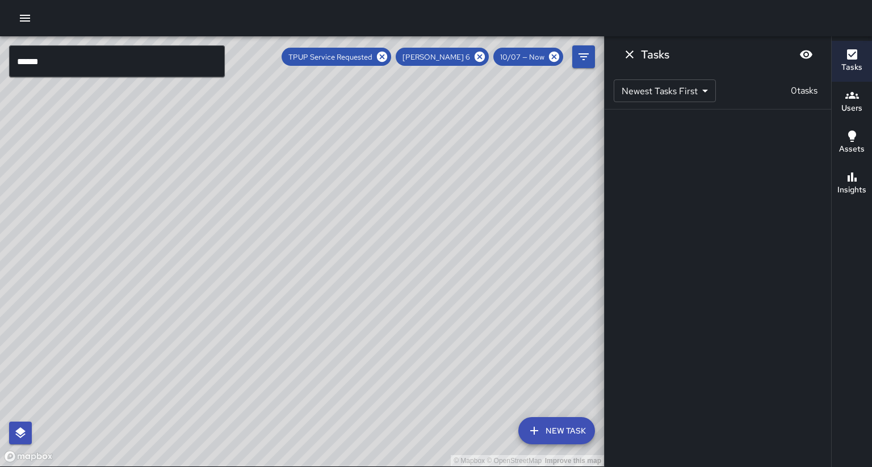
drag, startPoint x: 263, startPoint y: 274, endPoint x: 273, endPoint y: 170, distance: 103.7
click at [273, 170] on div "© Mapbox © OpenStreetMap Improve this map" at bounding box center [302, 251] width 604 height 430
click at [387, 56] on icon at bounding box center [382, 57] width 10 height 10
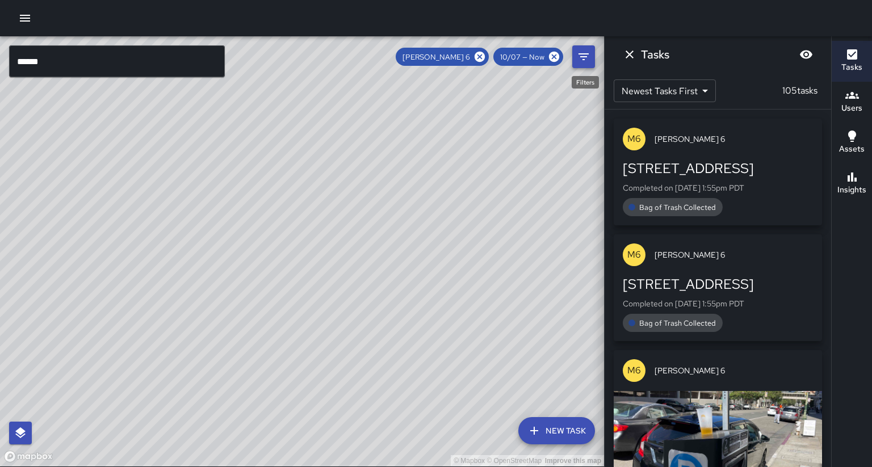
click at [584, 60] on icon "Filters" at bounding box center [584, 57] width 14 height 14
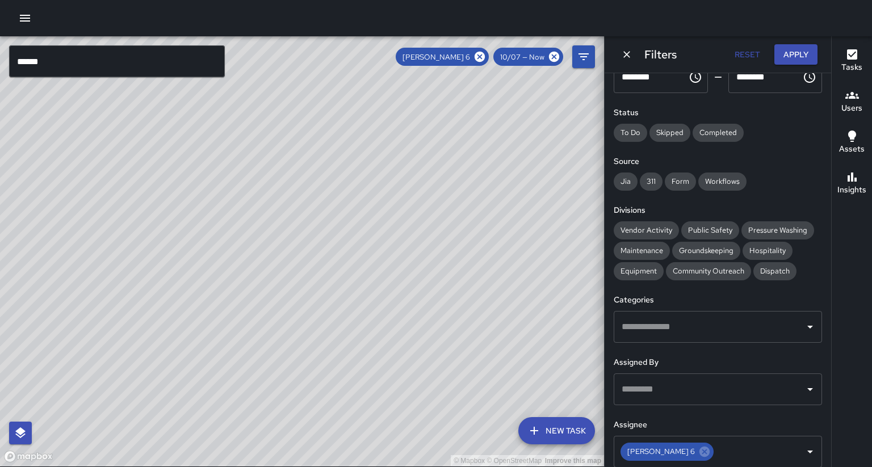
click at [829, 198] on div "Date Range Now [DATE] [DATE] 2:38 pm Time Range ******** ​ ******** ​ Status To…" at bounding box center [718, 270] width 227 height 394
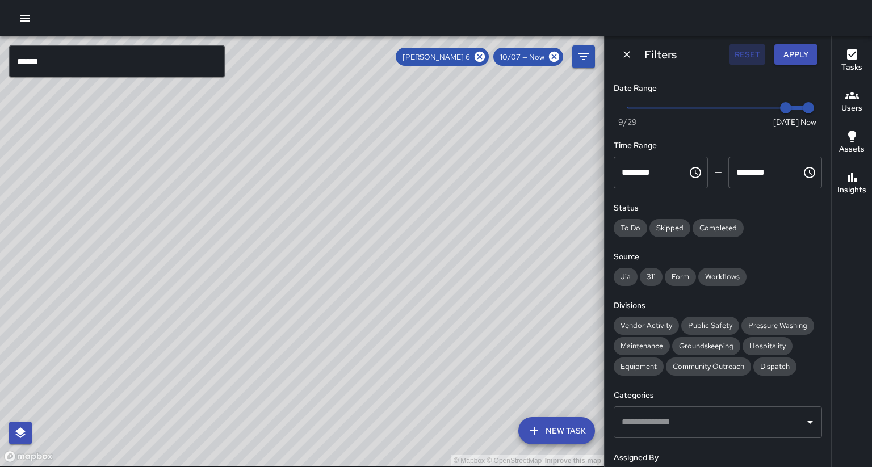
click at [748, 56] on button "Reset" at bounding box center [747, 54] width 36 height 21
click at [91, 63] on input "******" at bounding box center [117, 61] width 216 height 32
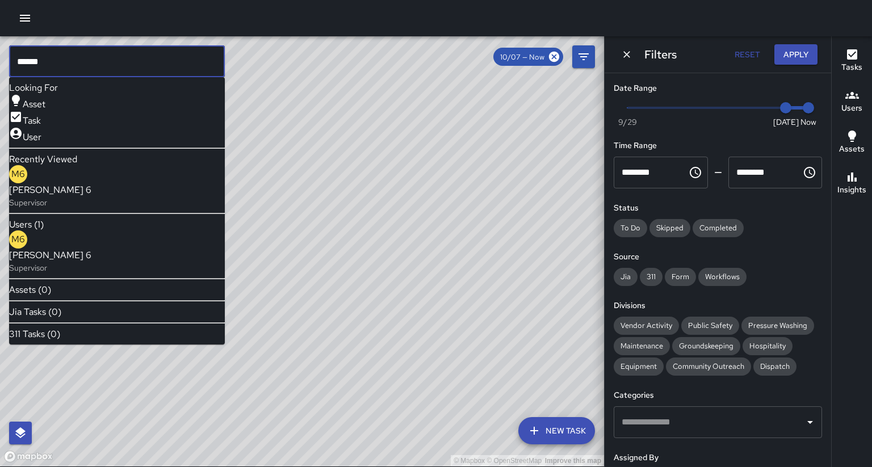
click at [68, 183] on div "M6 [PERSON_NAME] 6 Supervisor" at bounding box center [50, 186] width 82 height 43
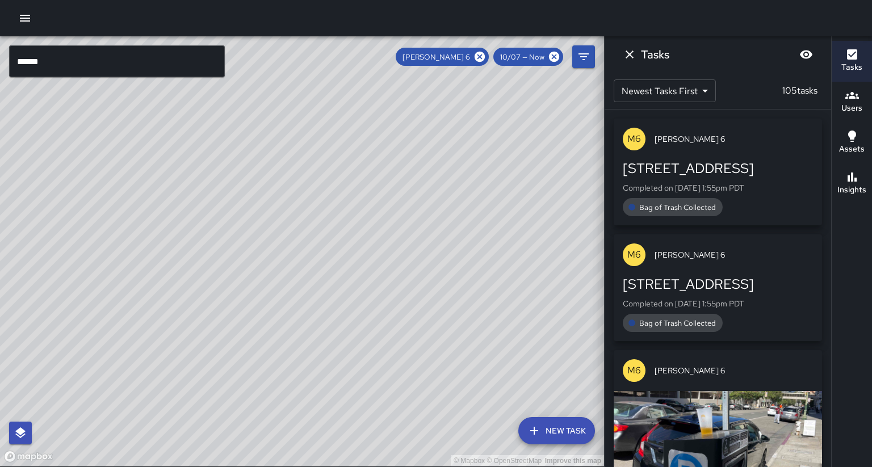
click at [274, 191] on div "© Mapbox © OpenStreetMap Improve this map" at bounding box center [302, 251] width 604 height 430
drag, startPoint x: 230, startPoint y: 328, endPoint x: 281, endPoint y: 259, distance: 85.6
click at [281, 259] on div "© Mapbox © OpenStreetMap Improve this map" at bounding box center [302, 251] width 604 height 430
drag, startPoint x: 238, startPoint y: 312, endPoint x: 280, endPoint y: 259, distance: 67.9
click at [280, 259] on div "© Mapbox © OpenStreetMap Improve this map" at bounding box center [302, 251] width 604 height 430
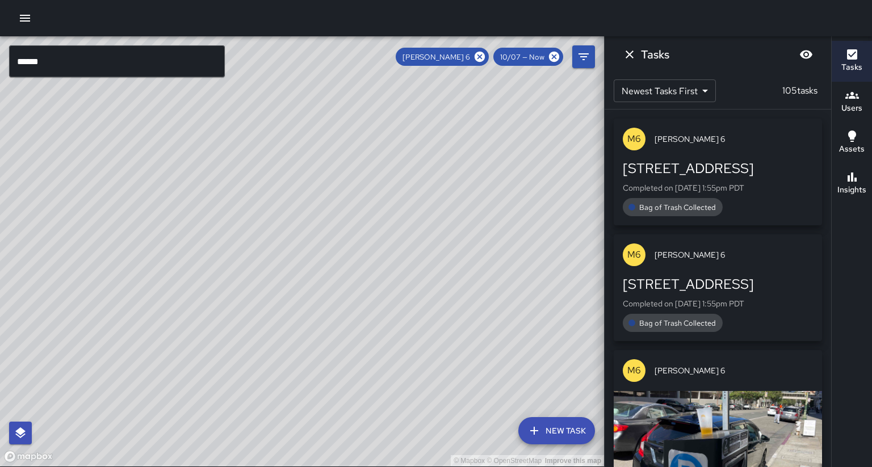
click at [61, 70] on input "******" at bounding box center [117, 61] width 216 height 32
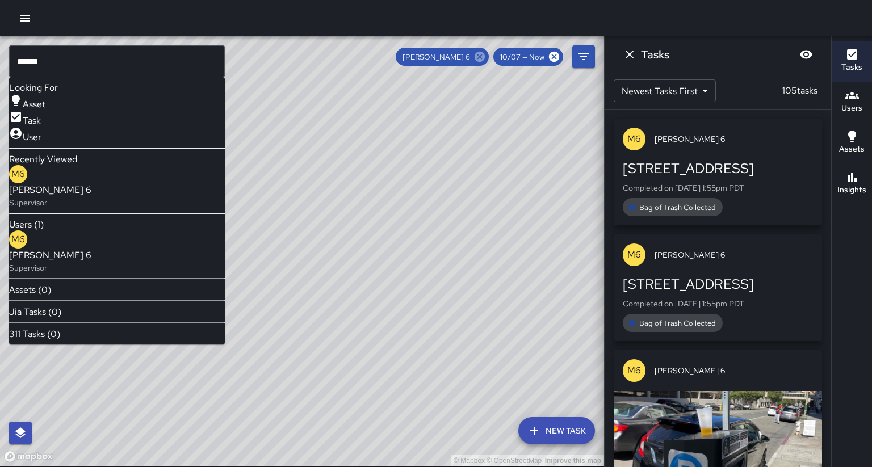
click at [485, 57] on icon at bounding box center [480, 57] width 10 height 10
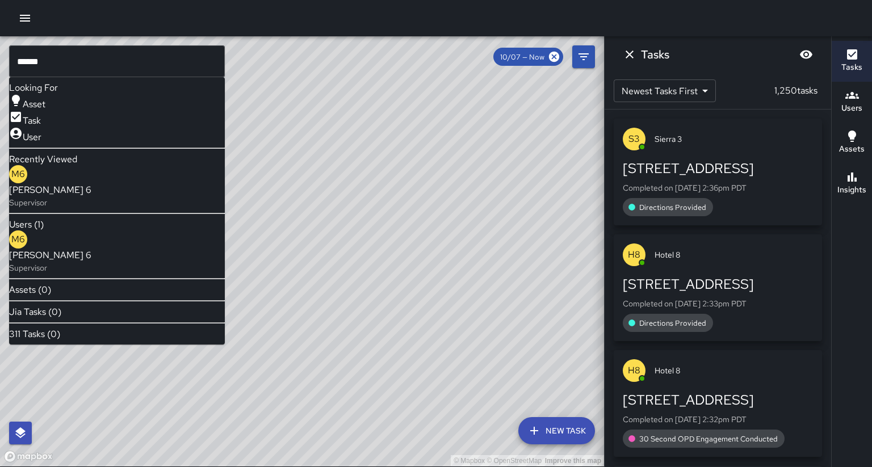
click at [124, 52] on input "******" at bounding box center [117, 61] width 216 height 32
click at [91, 230] on div "M3 [PERSON_NAME] 3 Supervisor" at bounding box center [50, 251] width 82 height 43
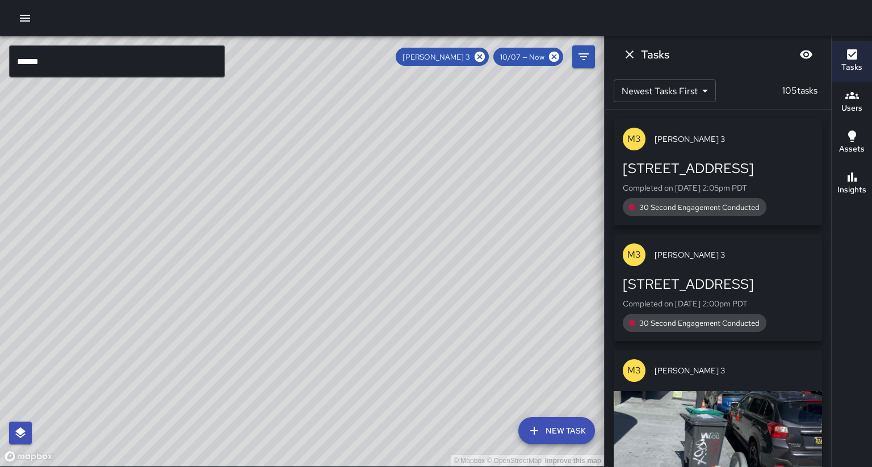
drag, startPoint x: 145, startPoint y: 227, endPoint x: 231, endPoint y: 150, distance: 115.0
click at [231, 150] on div "© Mapbox © OpenStreetMap Improve this map" at bounding box center [302, 251] width 604 height 430
drag, startPoint x: 275, startPoint y: 243, endPoint x: 308, endPoint y: 181, distance: 70.9
click at [308, 181] on div "© Mapbox © OpenStreetMap Improve this map" at bounding box center [302, 251] width 604 height 430
drag, startPoint x: 293, startPoint y: 198, endPoint x: 269, endPoint y: 209, distance: 26.4
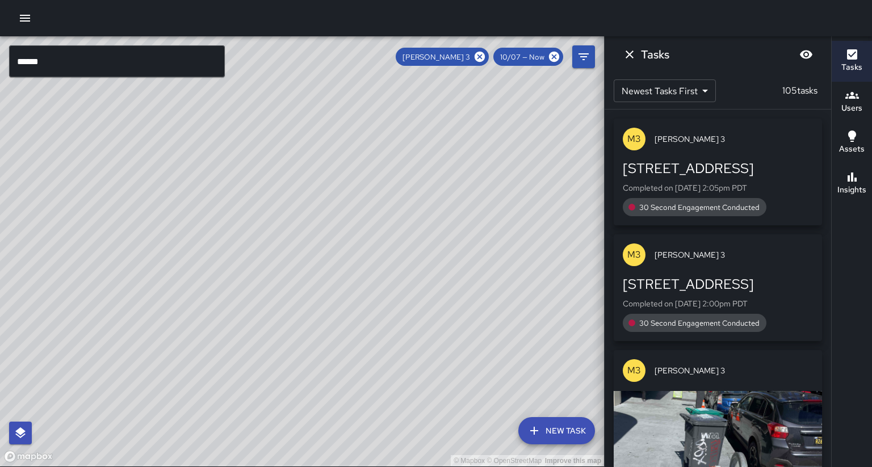
click at [269, 209] on div "© Mapbox © OpenStreetMap Improve this map" at bounding box center [302, 251] width 604 height 430
click at [273, 209] on div "© Mapbox © OpenStreetMap Improve this map" at bounding box center [302, 251] width 604 height 430
click at [275, 207] on div "© Mapbox © OpenStreetMap Improve this map" at bounding box center [302, 251] width 604 height 430
click at [486, 58] on icon at bounding box center [479, 57] width 12 height 12
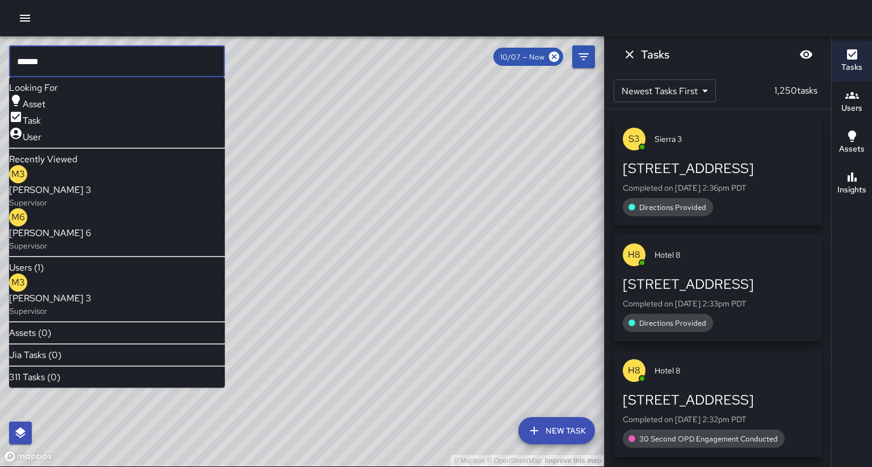
click at [193, 62] on input "******" at bounding box center [117, 61] width 216 height 32
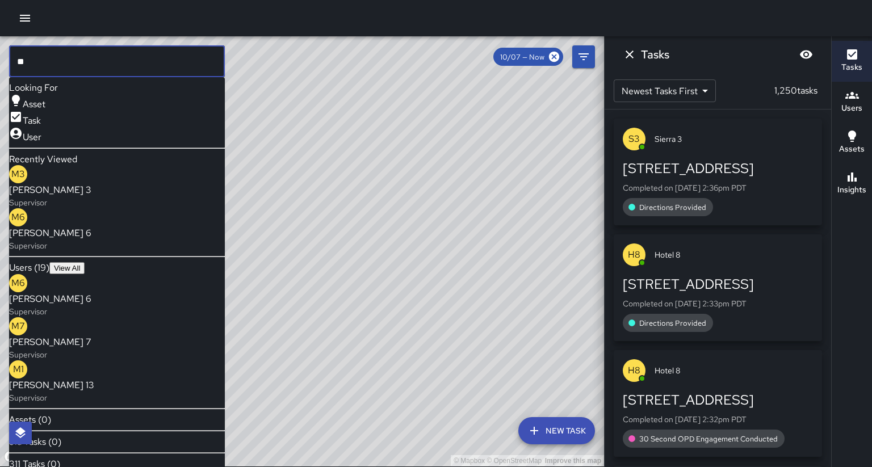
type input "*"
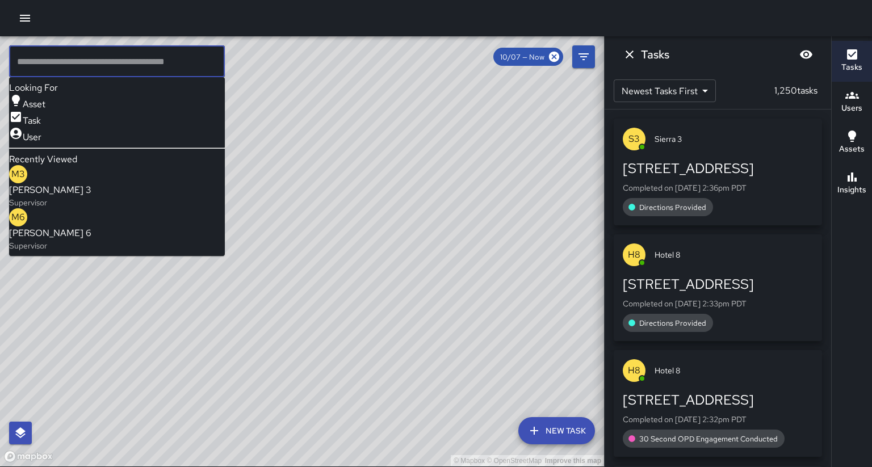
click at [391, 227] on div "© Mapbox © OpenStreetMap Improve this map" at bounding box center [302, 251] width 604 height 430
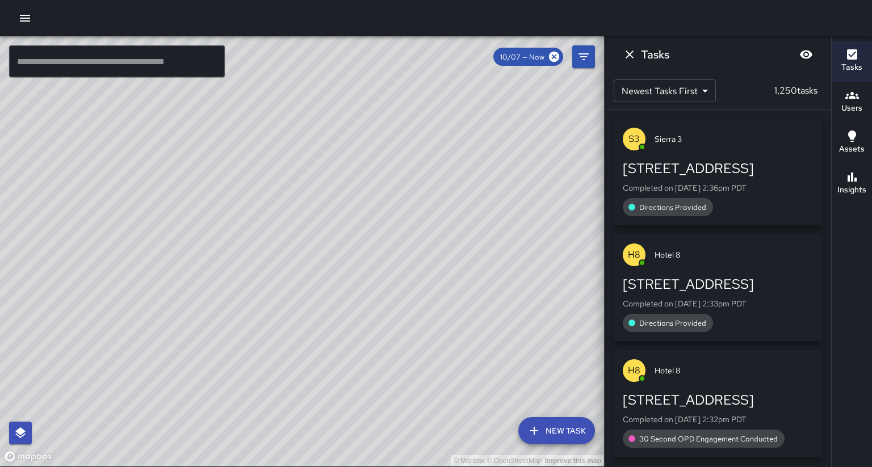
drag, startPoint x: 391, startPoint y: 228, endPoint x: 384, endPoint y: 268, distance: 40.9
click at [384, 268] on div "© Mapbox © OpenStreetMap Improve this map" at bounding box center [302, 251] width 604 height 430
drag, startPoint x: 395, startPoint y: 254, endPoint x: 391, endPoint y: 265, distance: 11.5
click at [391, 265] on div "© Mapbox © OpenStreetMap Improve this map" at bounding box center [302, 251] width 604 height 430
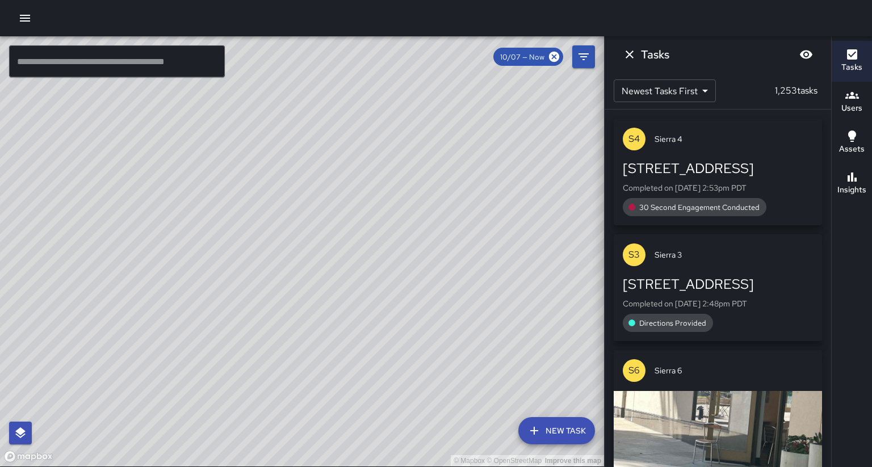
click at [397, 250] on div "© Mapbox © OpenStreetMap Improve this map" at bounding box center [302, 251] width 604 height 430
click at [635, 55] on button "Dismiss" at bounding box center [629, 54] width 23 height 23
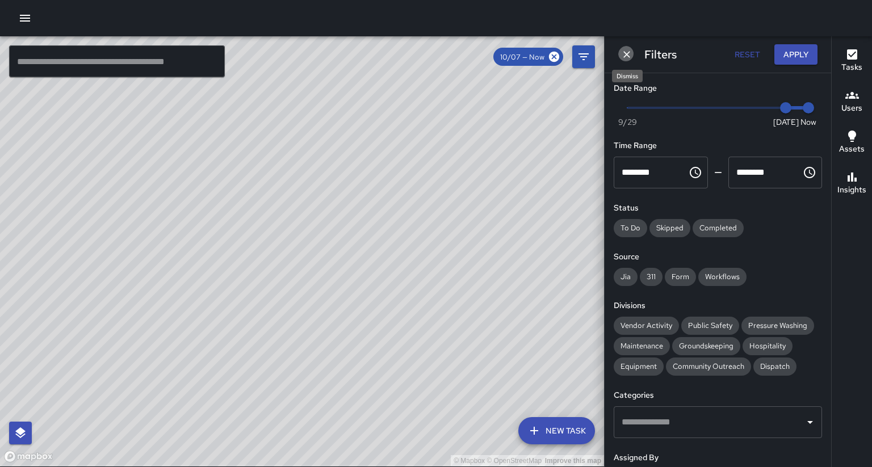
click at [629, 56] on icon "Dismiss" at bounding box center [626, 54] width 11 height 11
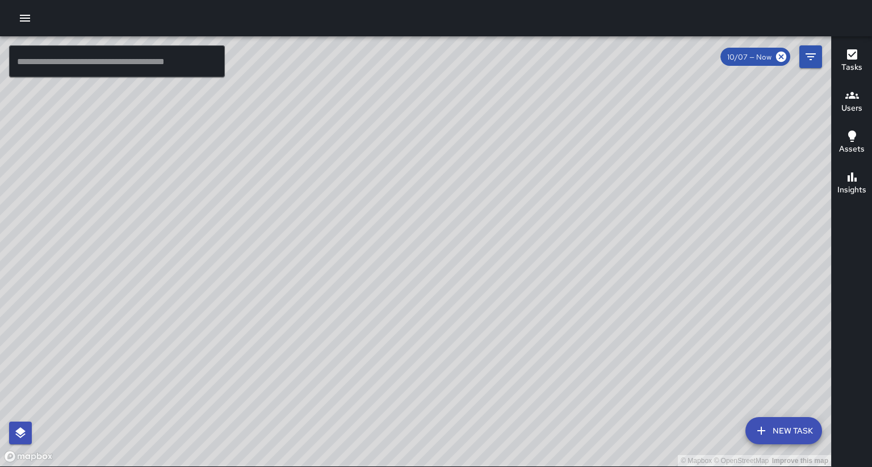
drag, startPoint x: 636, startPoint y: 123, endPoint x: 616, endPoint y: 171, distance: 52.2
click at [616, 171] on div "© Mapbox © OpenStreetMap Improve this map" at bounding box center [415, 251] width 831 height 430
drag, startPoint x: 618, startPoint y: 184, endPoint x: 621, endPoint y: 200, distance: 16.1
click at [622, 200] on div "© Mapbox © OpenStreetMap Improve this map" at bounding box center [415, 251] width 831 height 430
click at [804, 58] on button "Filters" at bounding box center [810, 56] width 23 height 23
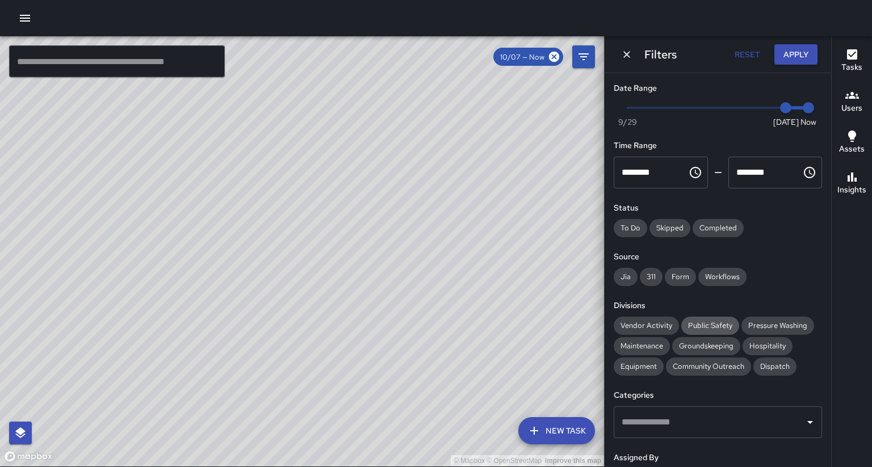
click at [715, 321] on span "Public Safety" at bounding box center [710, 326] width 58 height 10
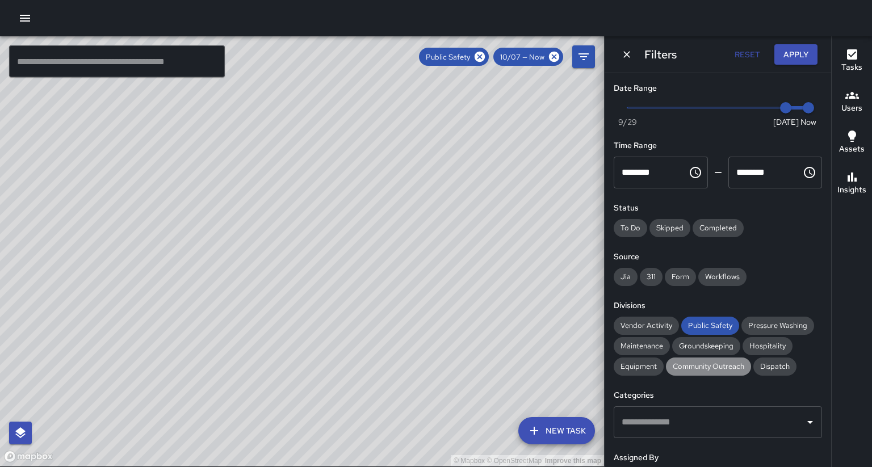
click at [669, 362] on span "Community Outreach" at bounding box center [708, 367] width 85 height 10
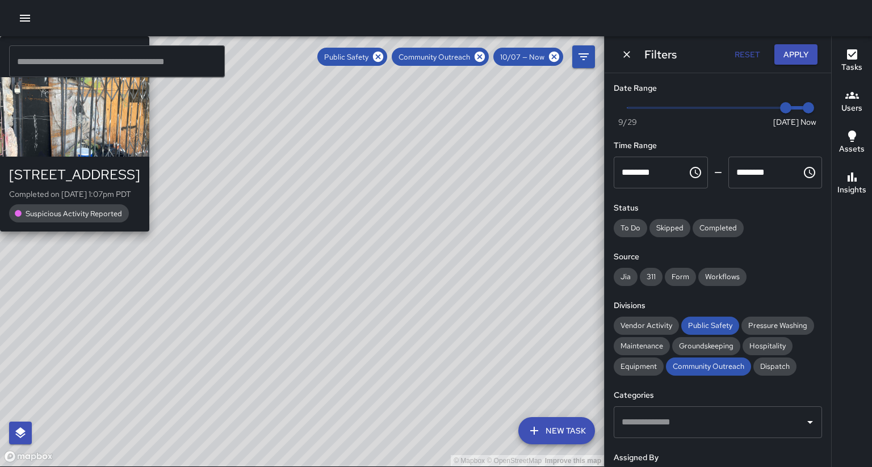
click at [307, 311] on div "© Mapbox © OpenStreetMap Improve this map C2 Cobra [GEOGRAPHIC_DATA][STREET_ADD…" at bounding box center [302, 251] width 604 height 430
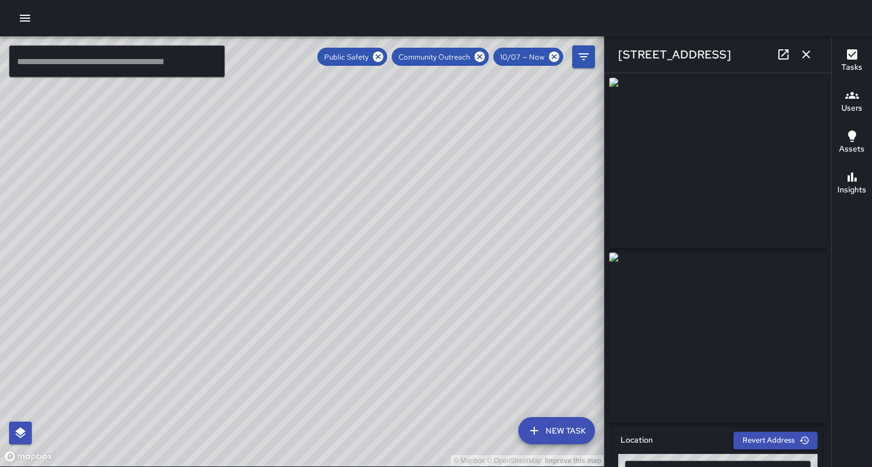
click at [327, 245] on div "© Mapbox © OpenStreetMap Improve this map S6 Sierra [GEOGRAPHIC_DATA][STREET_AD…" at bounding box center [302, 251] width 604 height 430
type input "**********"
click at [807, 50] on icon "button" at bounding box center [806, 55] width 14 height 14
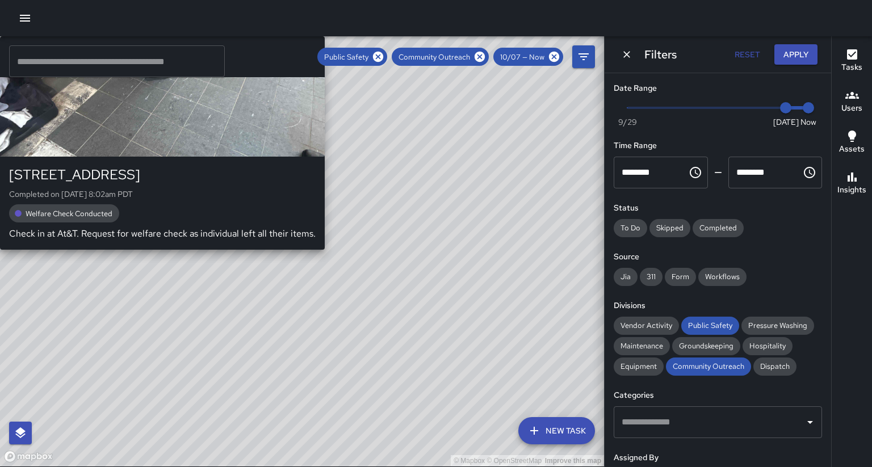
click at [321, 248] on div "© Mapbox © OpenStreetMap Improve this map S6 Sierra [GEOGRAPHIC_DATA][STREET_AD…" at bounding box center [302, 251] width 604 height 430
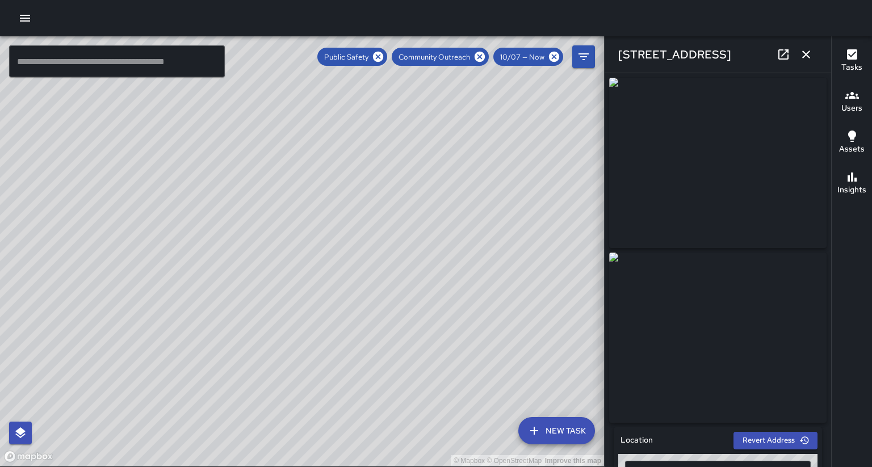
drag, startPoint x: 334, startPoint y: 171, endPoint x: 318, endPoint y: 256, distance: 86.0
click at [318, 256] on div "© Mapbox © OpenStreetMap Improve this map" at bounding box center [302, 251] width 604 height 430
drag, startPoint x: 324, startPoint y: 178, endPoint x: 309, endPoint y: 261, distance: 84.8
click at [309, 261] on div "© Mapbox © OpenStreetMap Improve this map" at bounding box center [302, 251] width 604 height 430
drag, startPoint x: 332, startPoint y: 194, endPoint x: 312, endPoint y: 278, distance: 86.9
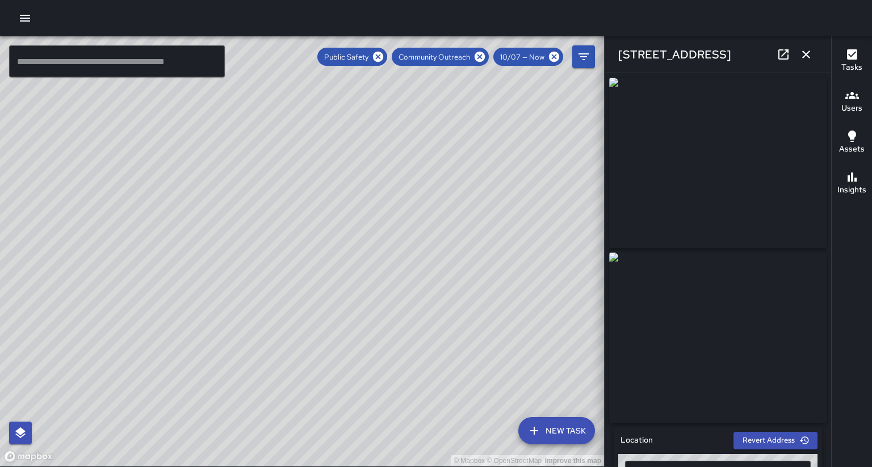
click at [312, 278] on div "© Mapbox © OpenStreetMap Improve this map" at bounding box center [302, 251] width 604 height 430
drag, startPoint x: 343, startPoint y: 210, endPoint x: 324, endPoint y: 288, distance: 80.6
click at [324, 288] on div "© Mapbox © OpenStreetMap Improve this map" at bounding box center [302, 251] width 604 height 430
drag, startPoint x: 336, startPoint y: 253, endPoint x: 292, endPoint y: 355, distance: 110.6
click at [292, 355] on div "© Mapbox © OpenStreetMap Improve this map" at bounding box center [302, 251] width 604 height 430
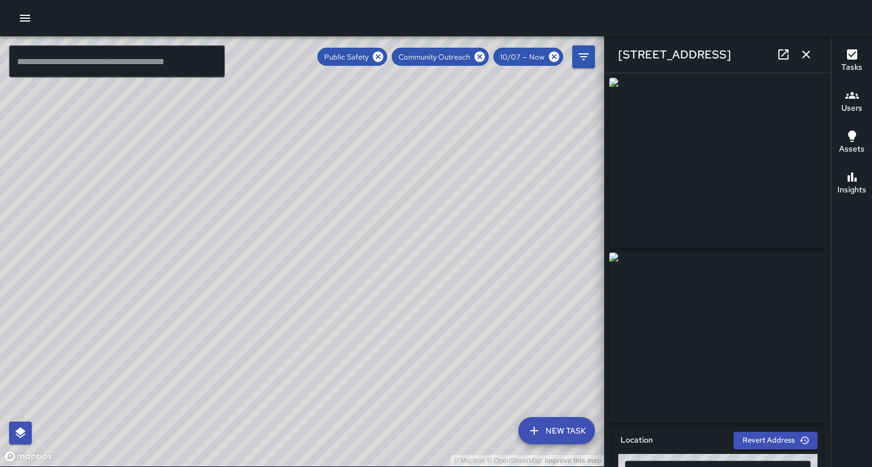
drag, startPoint x: 313, startPoint y: 291, endPoint x: 294, endPoint y: 356, distance: 68.2
click at [294, 356] on div "© Mapbox © OpenStreetMap Improve this map" at bounding box center [302, 251] width 604 height 430
click at [297, 355] on div "© Mapbox © OpenStreetMap Improve this map" at bounding box center [302, 251] width 604 height 430
